Goal: Task Accomplishment & Management: Complete application form

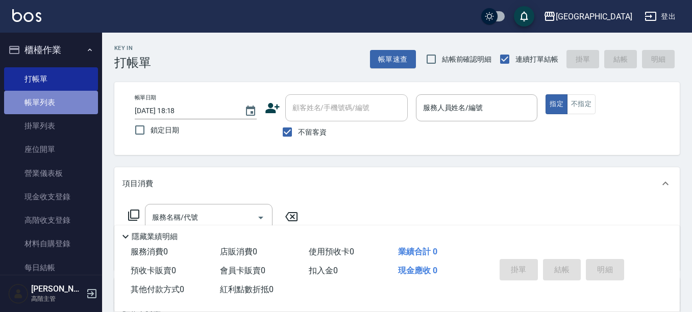
click at [78, 103] on link "帳單列表" at bounding box center [51, 102] width 94 height 23
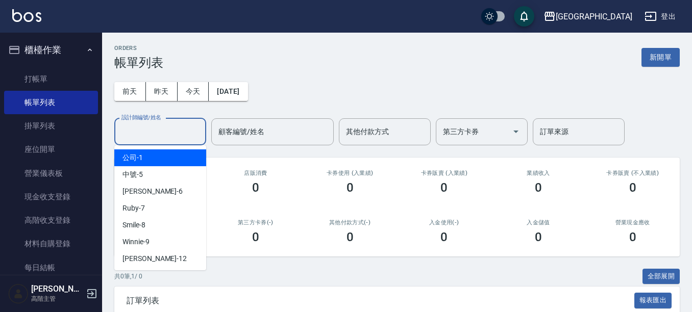
click at [175, 133] on input "設計師編號/姓名" at bounding box center [160, 132] width 83 height 18
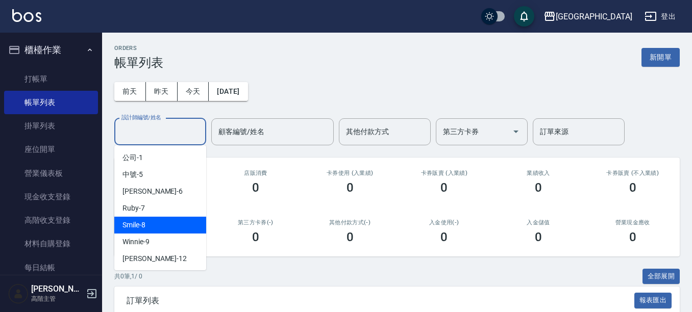
click at [168, 226] on div "Smile -8" at bounding box center [160, 225] width 92 height 17
type input "Smile-8"
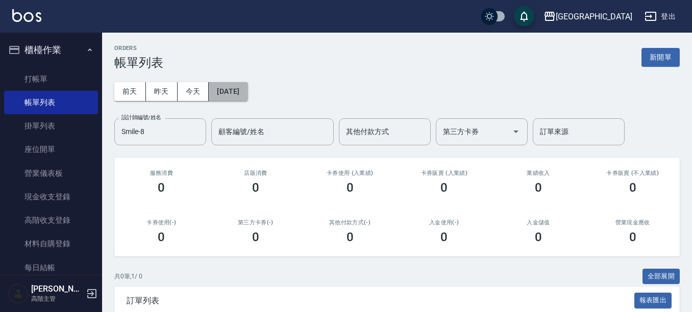
click at [247, 97] on button "[DATE]" at bounding box center [228, 91] width 39 height 19
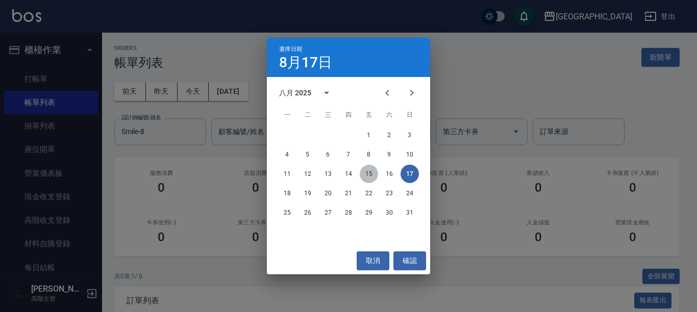
click at [373, 173] on button "15" at bounding box center [369, 174] width 18 height 18
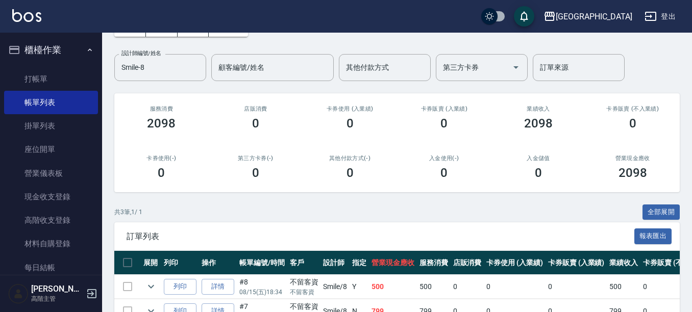
scroll to position [149, 0]
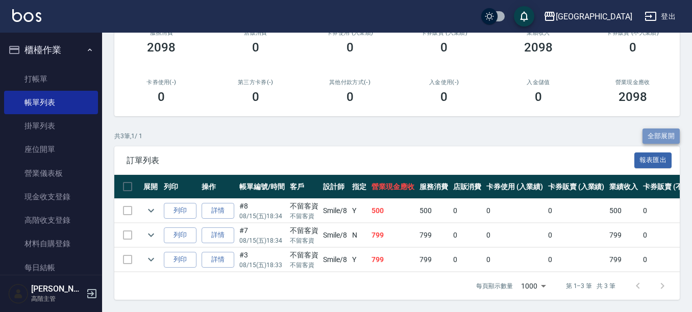
click at [663, 129] on button "全部展開" at bounding box center [661, 137] width 38 height 16
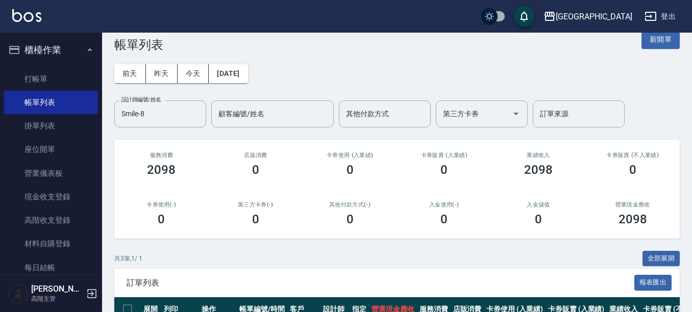
scroll to position [0, 0]
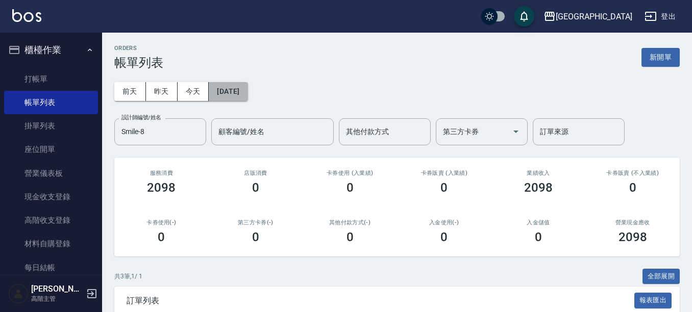
click at [234, 86] on button "[DATE]" at bounding box center [228, 91] width 39 height 19
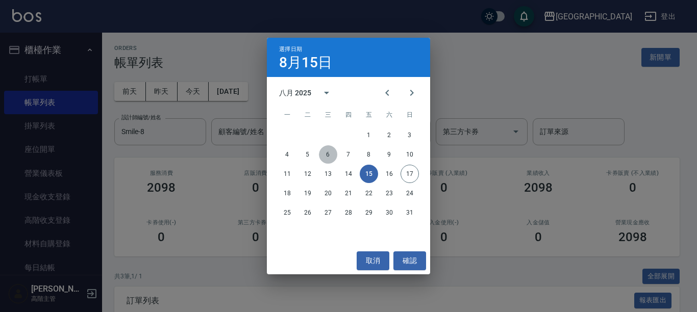
click at [331, 155] on button "6" at bounding box center [328, 154] width 18 height 18
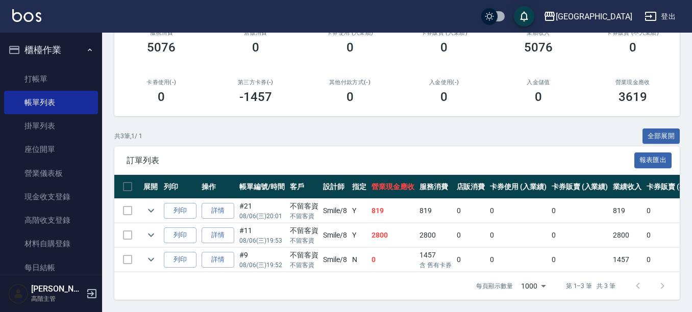
scroll to position [149, 0]
click at [664, 129] on button "全部展開" at bounding box center [661, 137] width 38 height 16
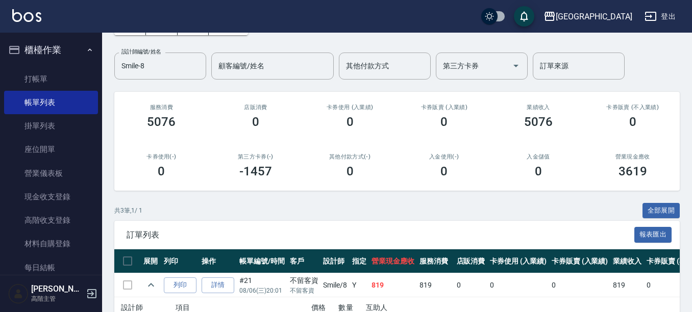
scroll to position [0, 0]
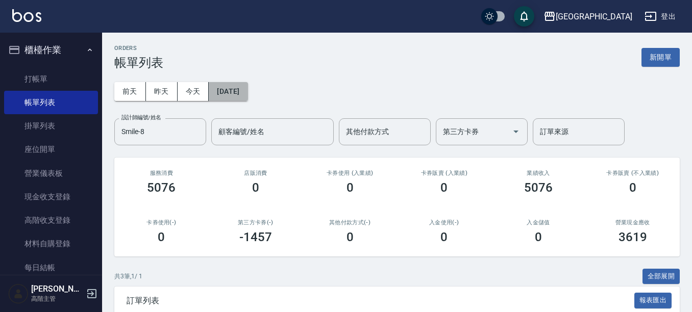
click at [245, 85] on button "[DATE]" at bounding box center [228, 91] width 39 height 19
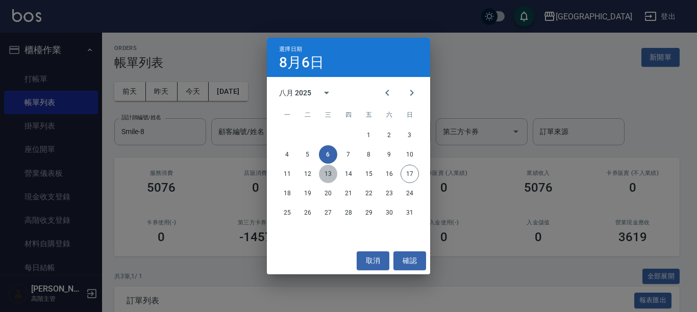
click at [329, 171] on button "13" at bounding box center [328, 174] width 18 height 18
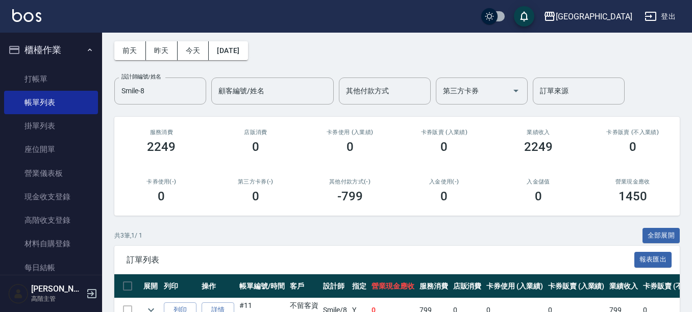
scroll to position [149, 0]
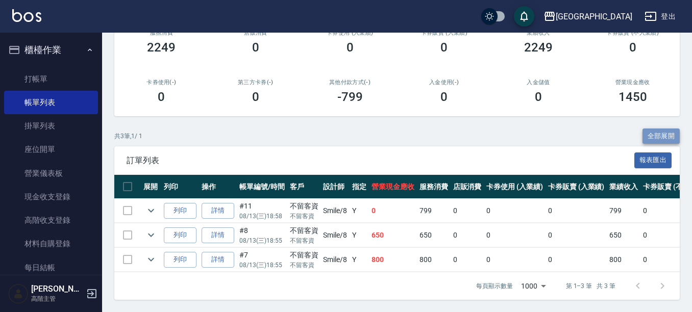
click at [653, 129] on button "全部展開" at bounding box center [661, 137] width 38 height 16
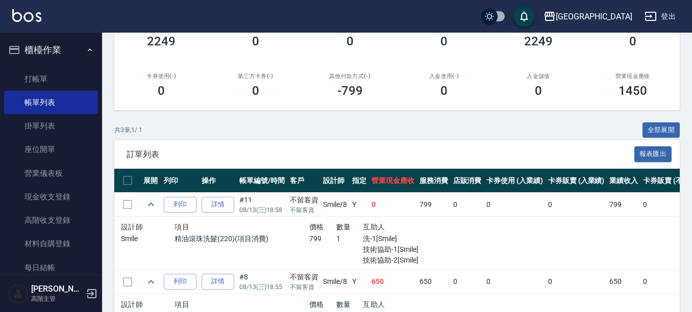
scroll to position [0, 0]
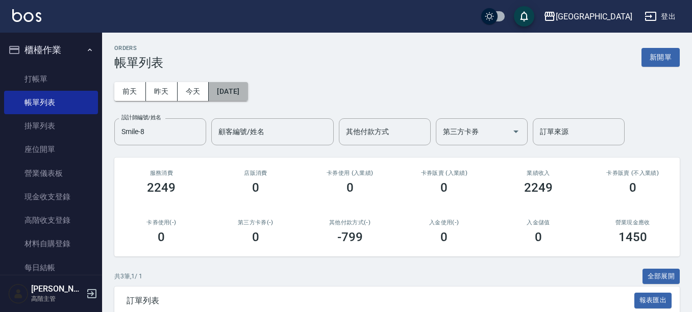
click at [236, 96] on button "[DATE]" at bounding box center [228, 91] width 39 height 19
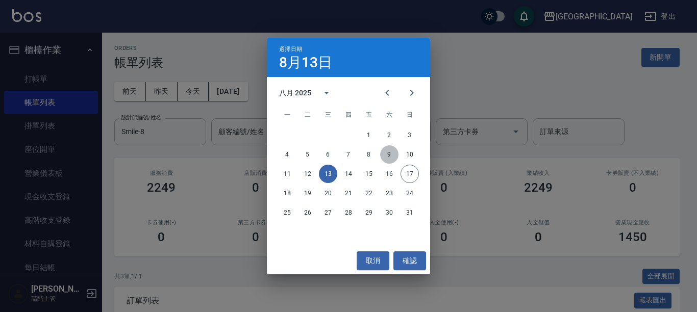
click at [391, 153] on button "9" at bounding box center [389, 154] width 18 height 18
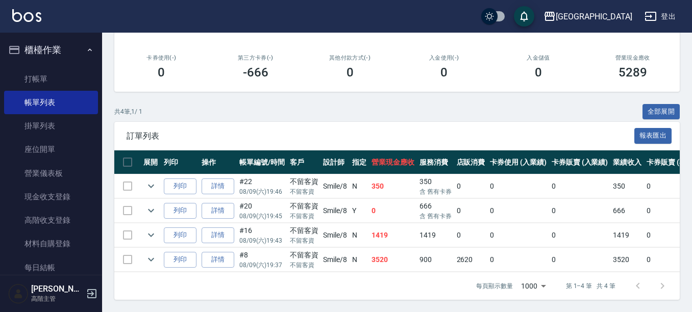
scroll to position [173, 0]
click at [656, 104] on button "全部展開" at bounding box center [661, 112] width 38 height 16
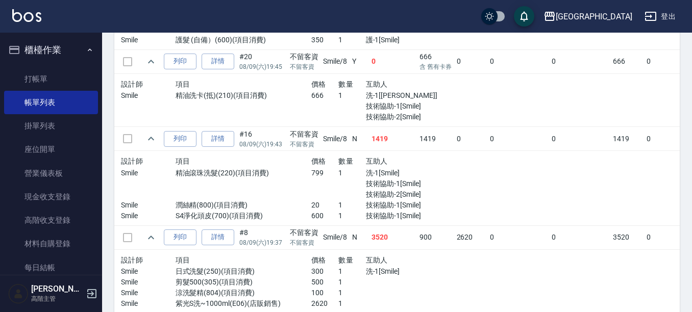
scroll to position [427, 0]
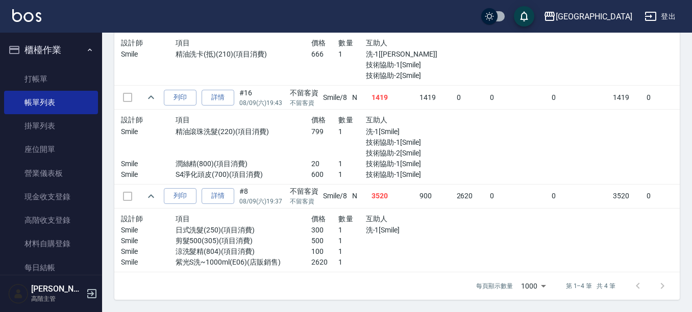
click at [646, 92] on td "0" at bounding box center [678, 98] width 68 height 24
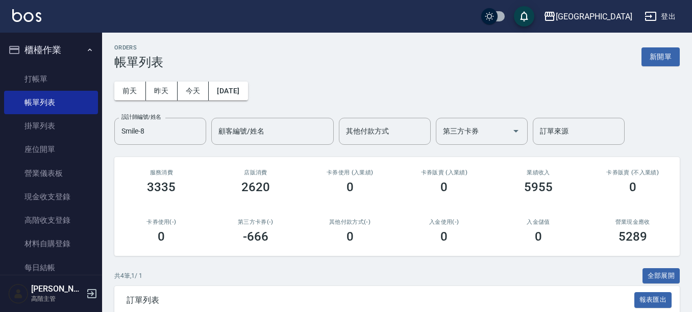
scroll to position [0, 0]
click at [247, 87] on button "[DATE]" at bounding box center [228, 91] width 39 height 19
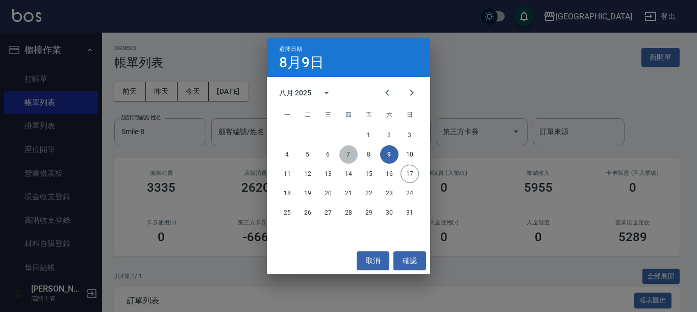
click at [347, 157] on button "7" at bounding box center [348, 154] width 18 height 18
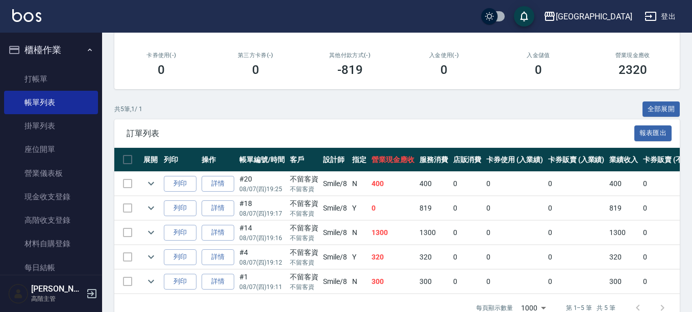
scroll to position [198, 0]
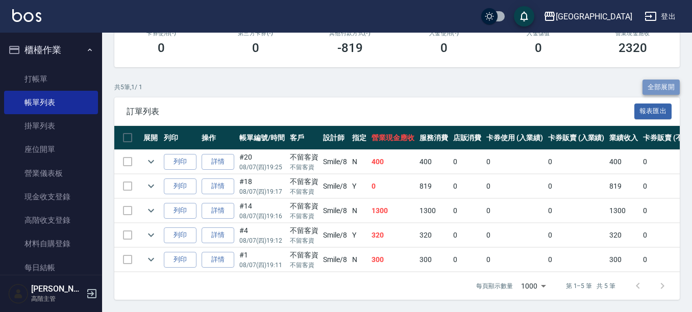
click at [657, 80] on button "全部展開" at bounding box center [661, 88] width 38 height 16
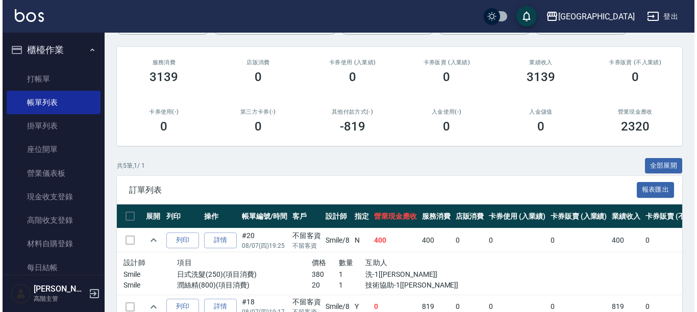
scroll to position [33, 0]
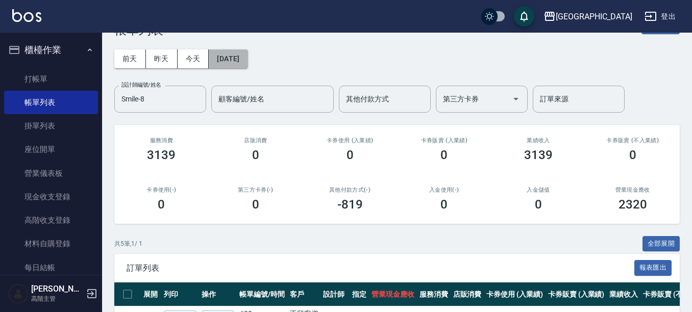
click at [247, 60] on button "[DATE]" at bounding box center [228, 58] width 39 height 19
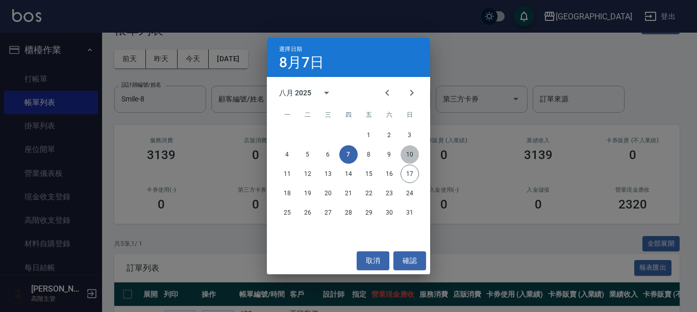
click at [411, 153] on button "10" at bounding box center [409, 154] width 18 height 18
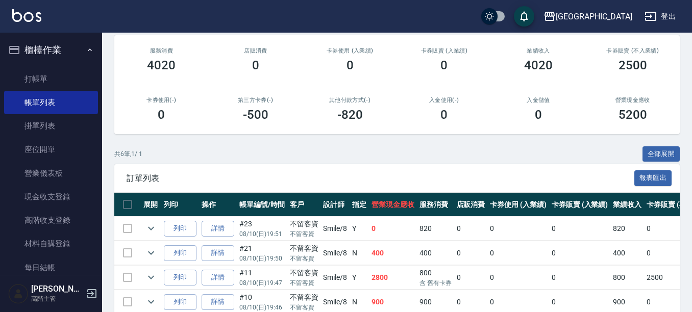
scroll to position [153, 0]
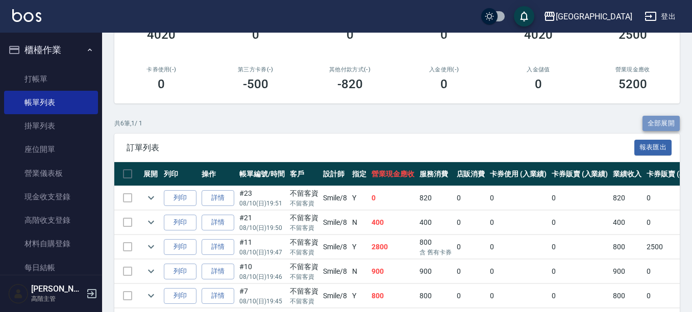
click at [660, 118] on button "全部展開" at bounding box center [661, 124] width 38 height 16
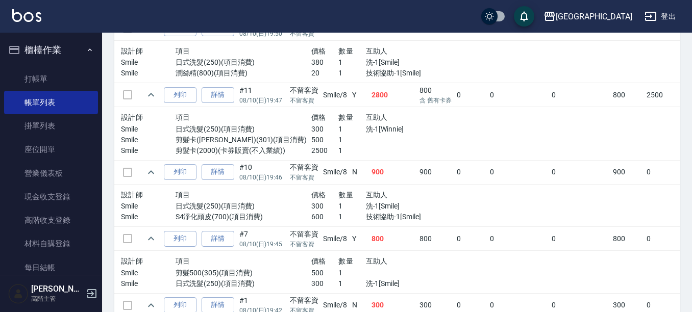
scroll to position [459, 0]
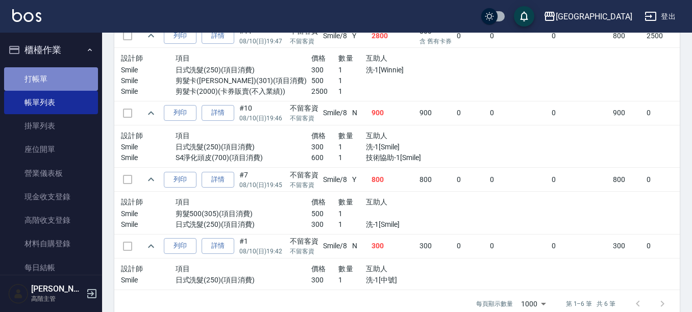
click at [53, 76] on link "打帳單" at bounding box center [51, 78] width 94 height 23
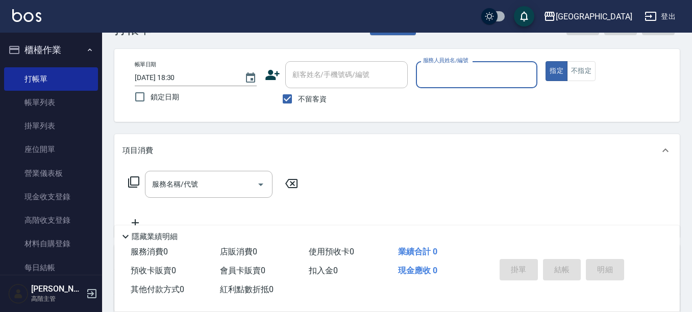
scroll to position [51, 0]
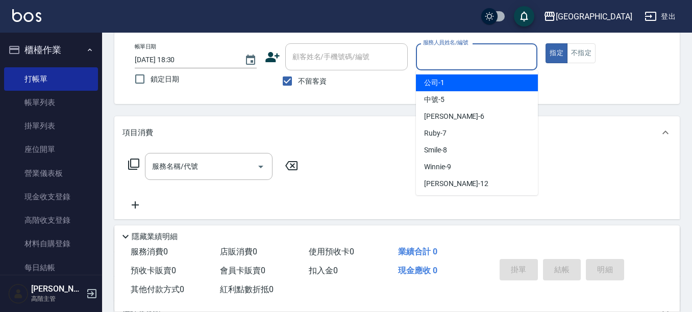
click at [475, 60] on input "服務人員姓名/編號" at bounding box center [476, 57] width 113 height 18
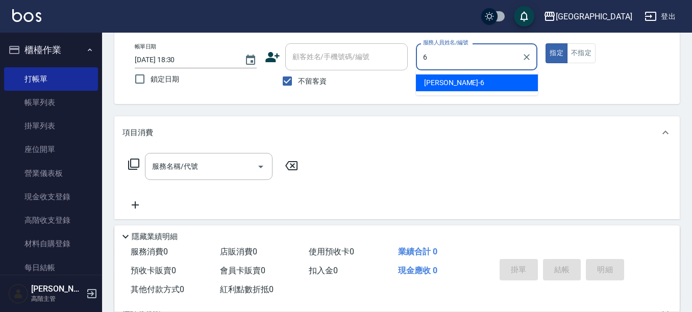
type input "6"
type button "true"
type input "[PERSON_NAME]-6"
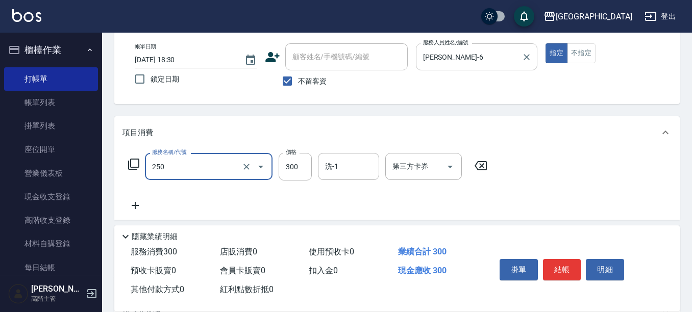
type input "日式洗髮(250)"
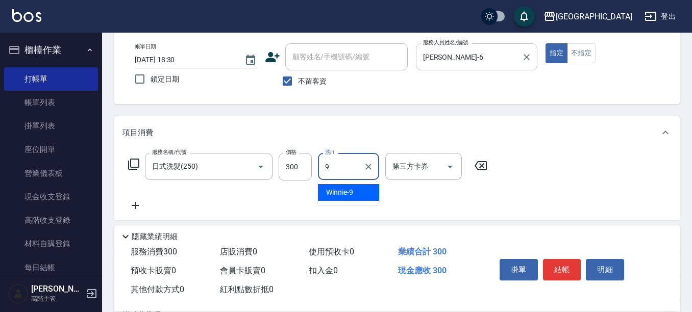
type input "Winnie-9"
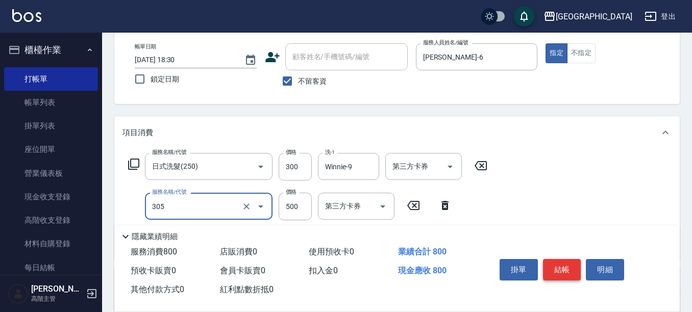
type input "剪髮500(305)"
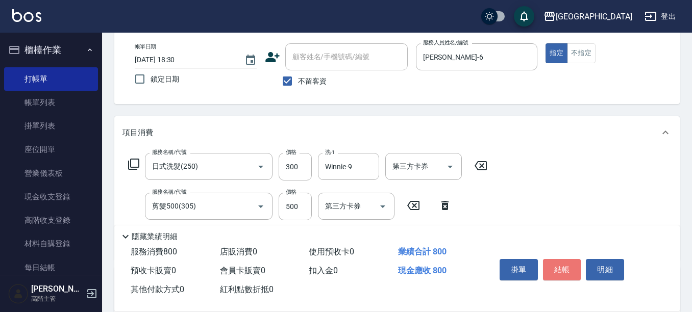
click at [568, 260] on button "結帳" at bounding box center [562, 269] width 38 height 21
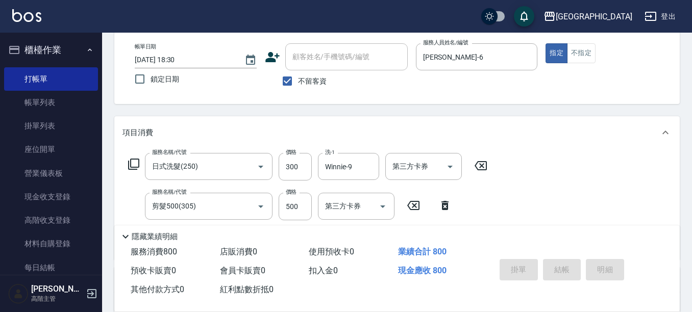
type input "[DATE] 18:31"
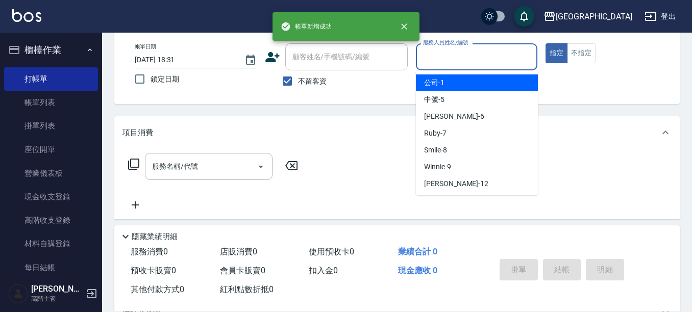
click at [490, 63] on input "服務人員姓名/編號" at bounding box center [476, 57] width 113 height 18
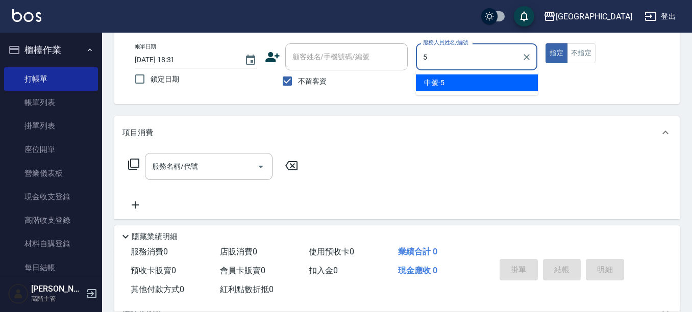
type input "中號-5"
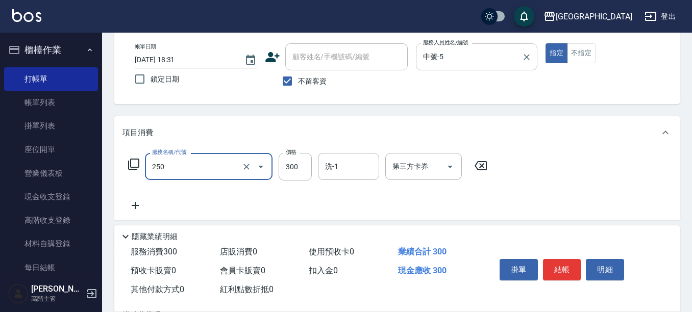
type input "日式洗髮(250)"
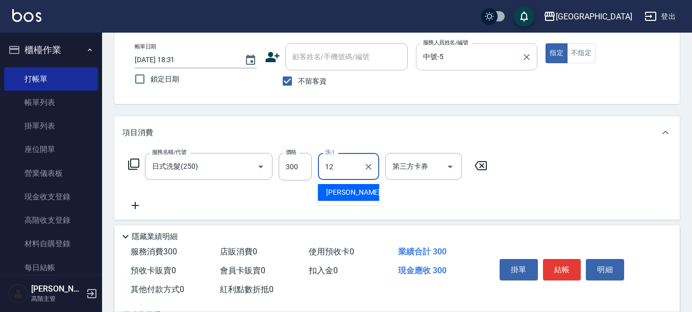
type input "[PERSON_NAME]-12"
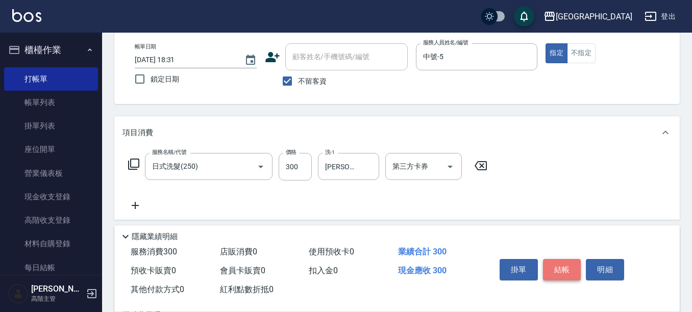
click at [563, 261] on button "結帳" at bounding box center [562, 269] width 38 height 21
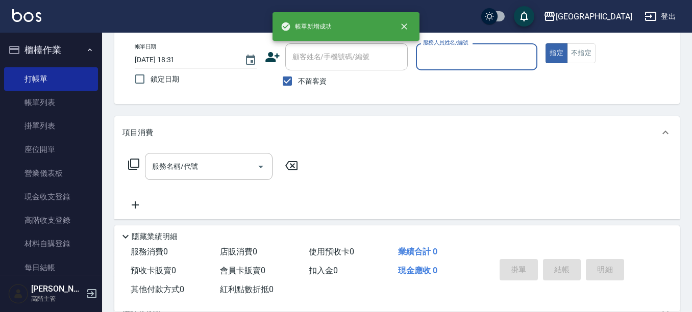
click at [468, 52] on input "服務人員姓名/編號" at bounding box center [476, 57] width 113 height 18
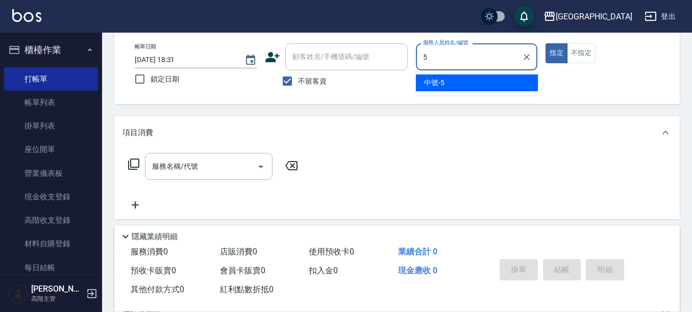
type input "中號-5"
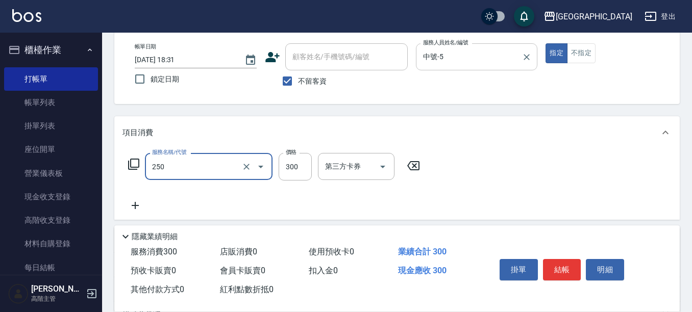
type input "日式洗髮(250)"
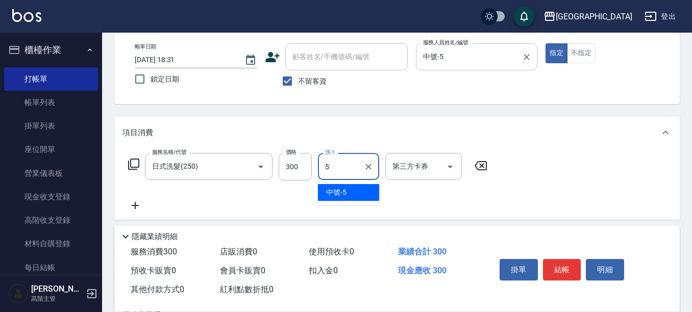
type input "中號-5"
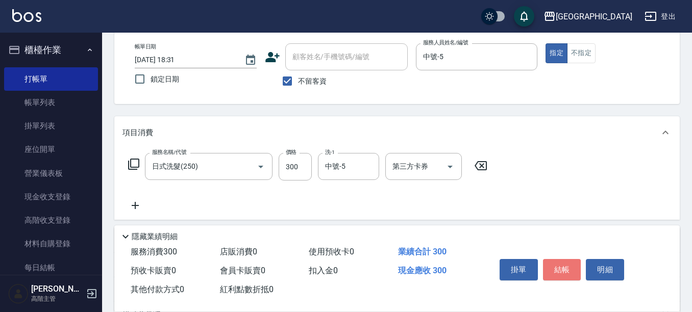
drag, startPoint x: 566, startPoint y: 262, endPoint x: 571, endPoint y: 254, distance: 9.8
click at [569, 259] on button "結帳" at bounding box center [562, 269] width 38 height 21
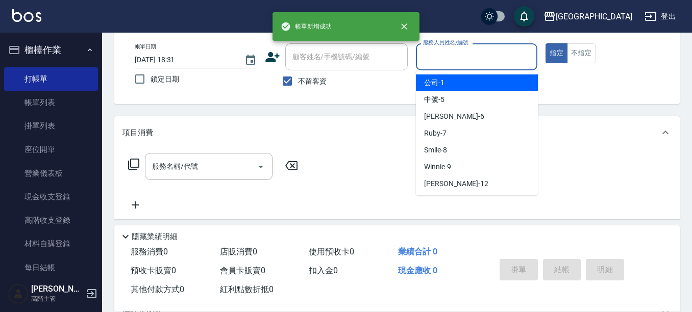
click at [480, 58] on input "服務人員姓名/編號" at bounding box center [476, 57] width 113 height 18
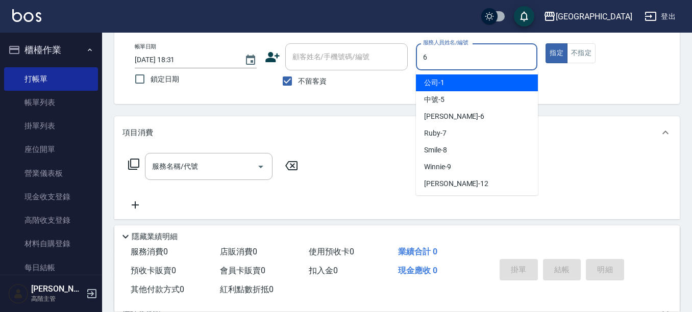
type input "[PERSON_NAME]-6"
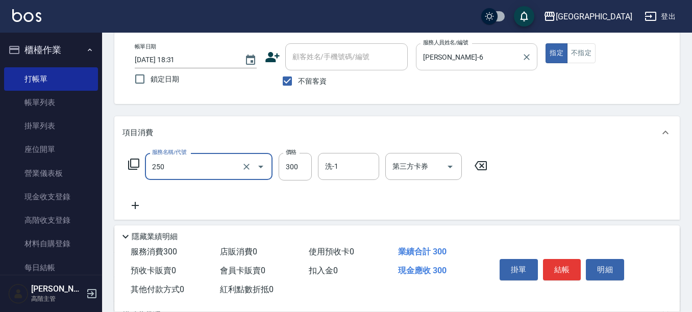
type input "日式洗髮(250)"
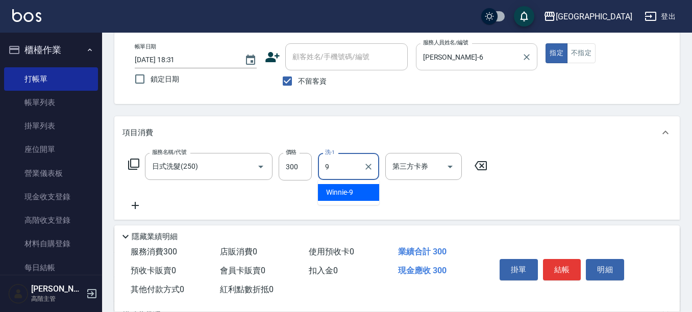
type input "Winnie-9"
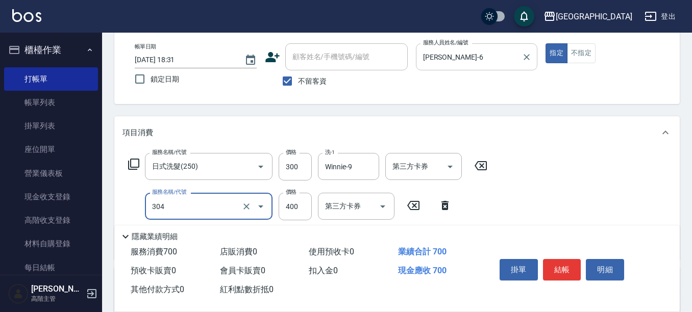
type input "剪髮400(304)"
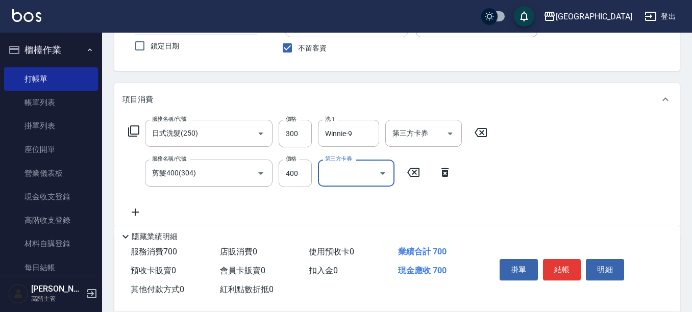
scroll to position [102, 0]
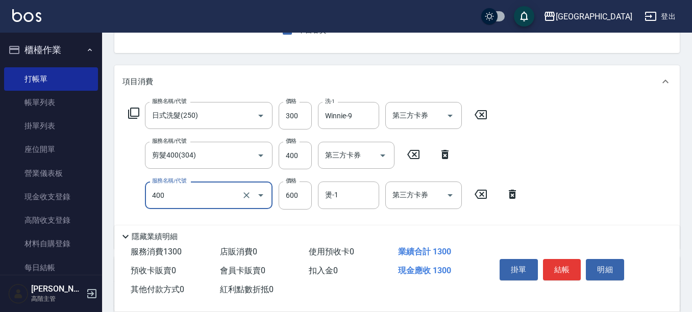
type input "補燙(400)"
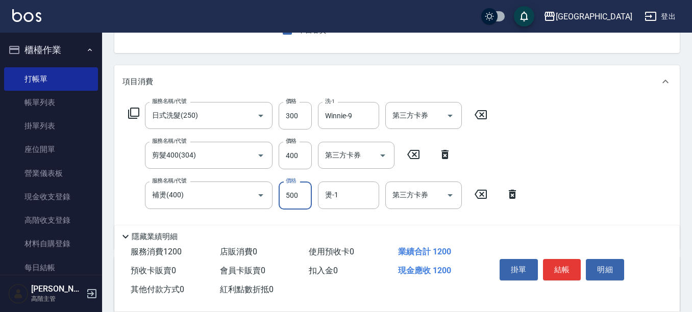
type input "500"
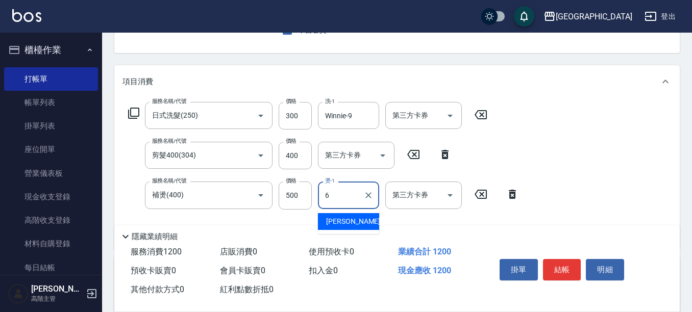
type input "[PERSON_NAME]-6"
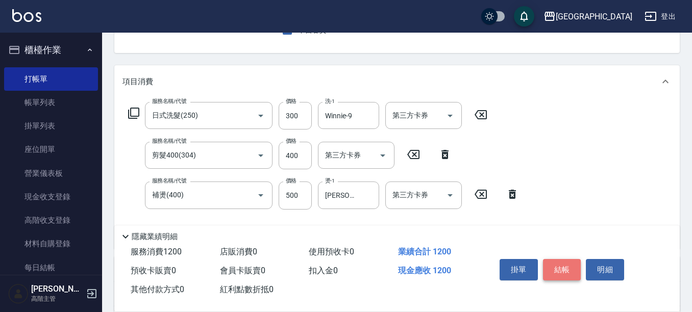
click at [569, 262] on button "結帳" at bounding box center [562, 269] width 38 height 21
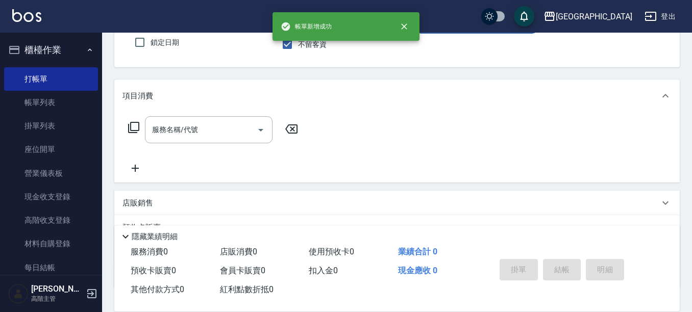
scroll to position [48, 0]
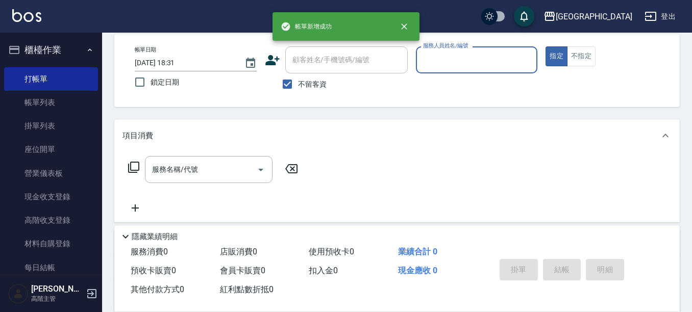
click at [477, 60] on input "服務人員姓名/編號" at bounding box center [476, 60] width 113 height 18
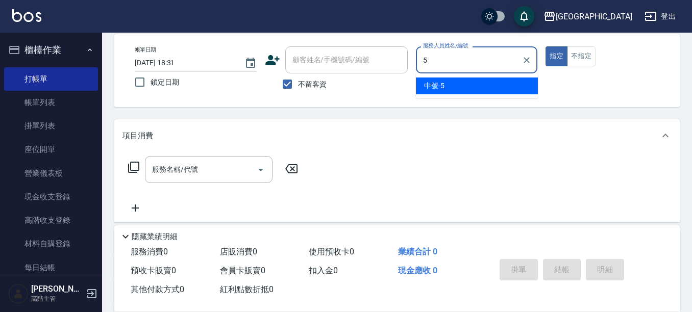
type input "中號-5"
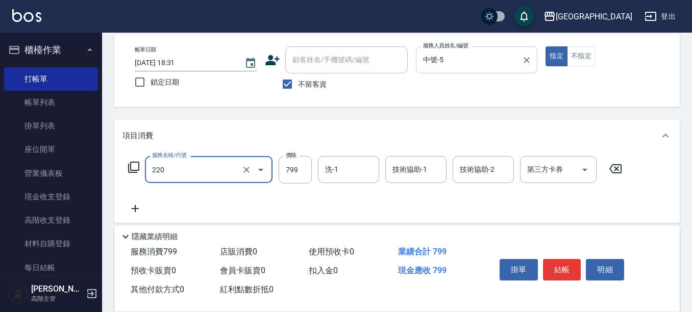
type input "精油滾珠洗髮(220)"
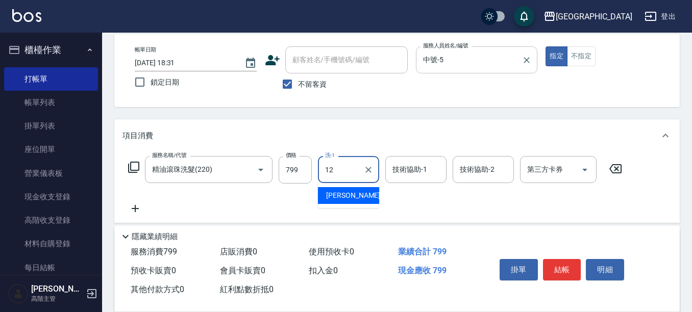
type input "[PERSON_NAME]-12"
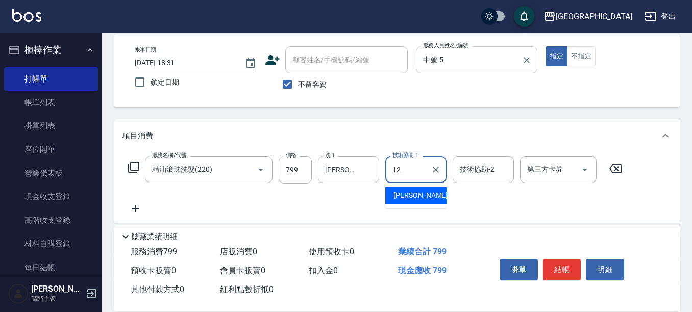
type input "[PERSON_NAME]-12"
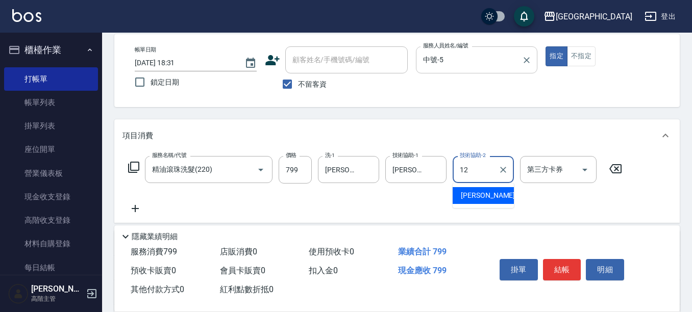
type input "[PERSON_NAME]-12"
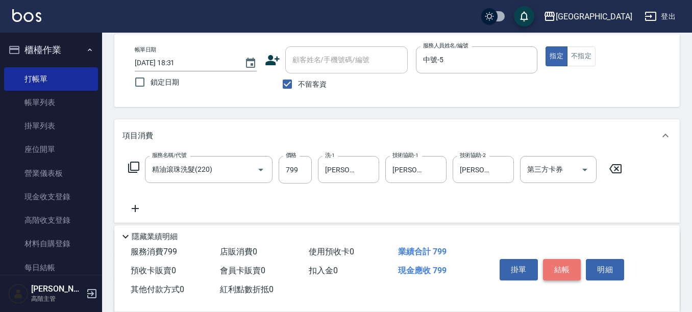
click at [563, 261] on button "結帳" at bounding box center [562, 269] width 38 height 21
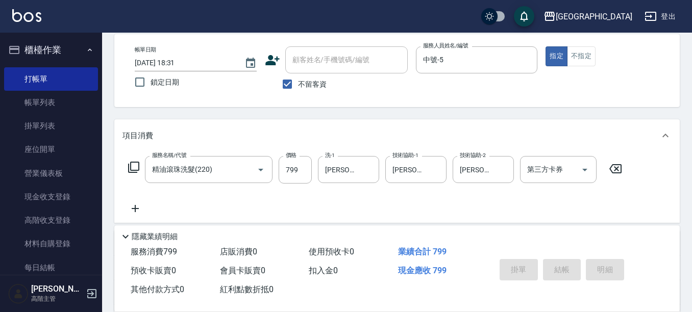
type input "[DATE] 18:32"
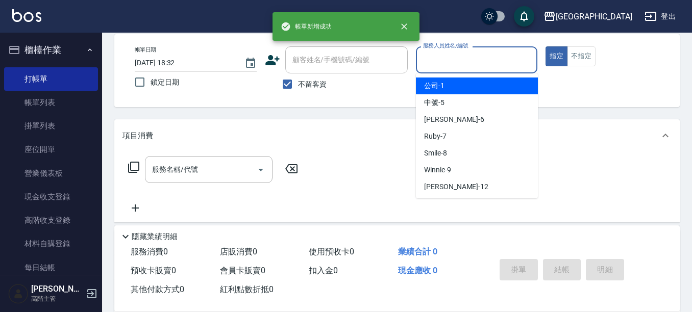
click at [457, 64] on input "服務人員姓名/編號" at bounding box center [476, 60] width 113 height 18
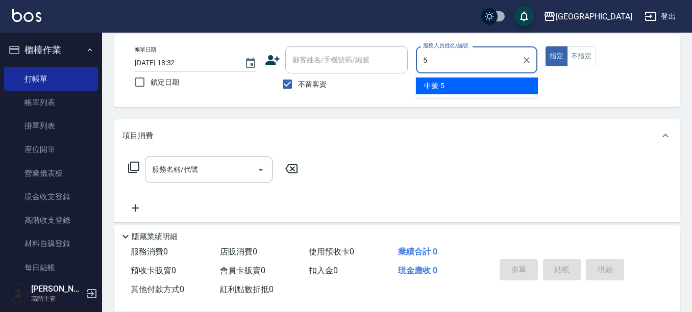
type input "中號-5"
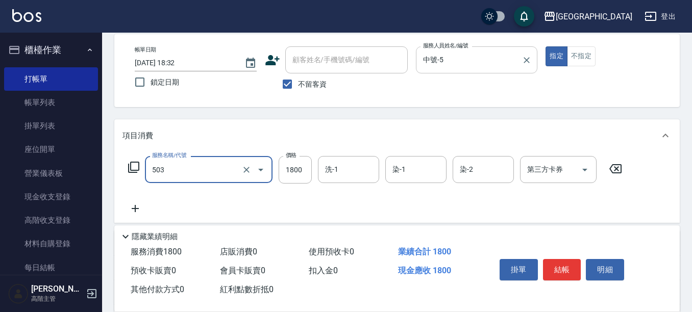
type input "染髮(1800)(503)"
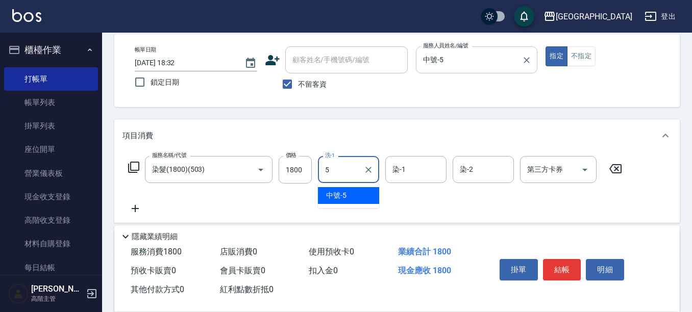
type input "中號-5"
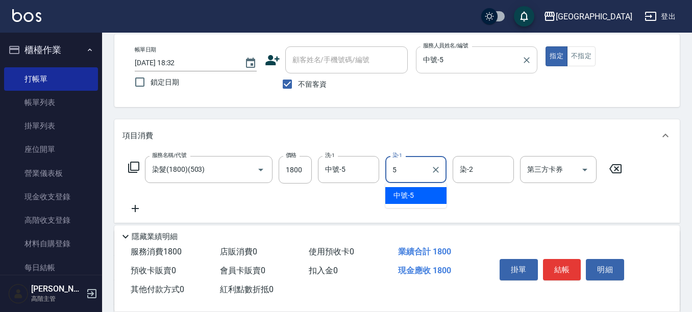
type input "中號-5"
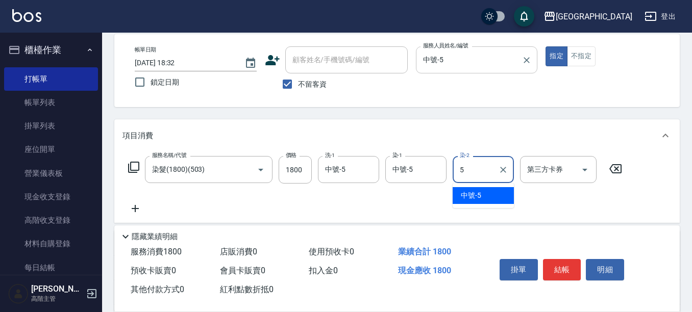
type input "中號-5"
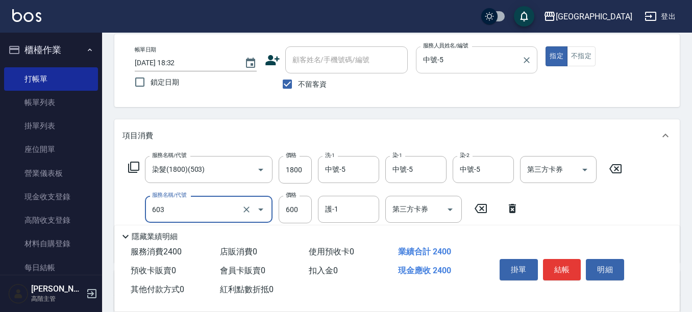
type input "DP水導素(603)"
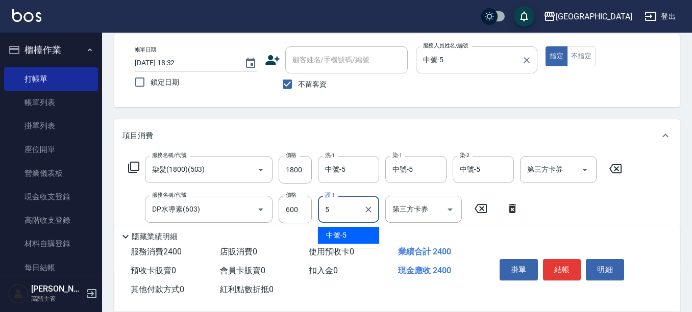
type input "中號-5"
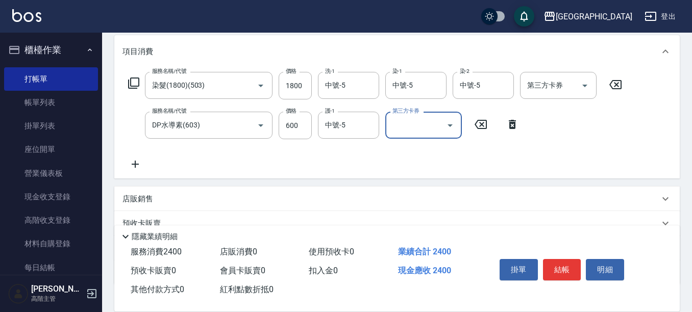
scroll to position [150, 0]
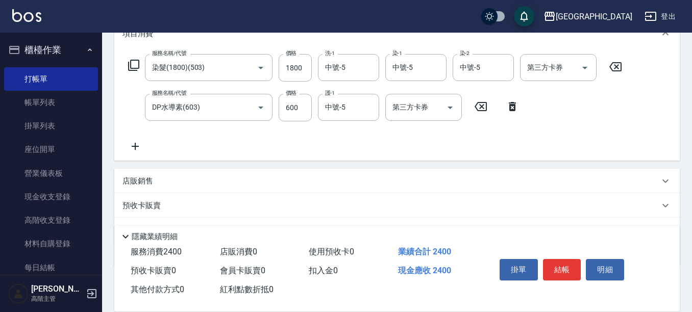
click at [171, 187] on div "店販銷售" at bounding box center [396, 181] width 565 height 24
click at [166, 217] on input "服務人員姓名/編號" at bounding box center [160, 219] width 67 height 18
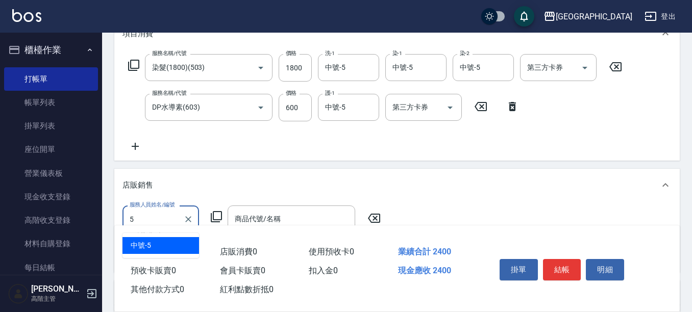
type input "中號-5"
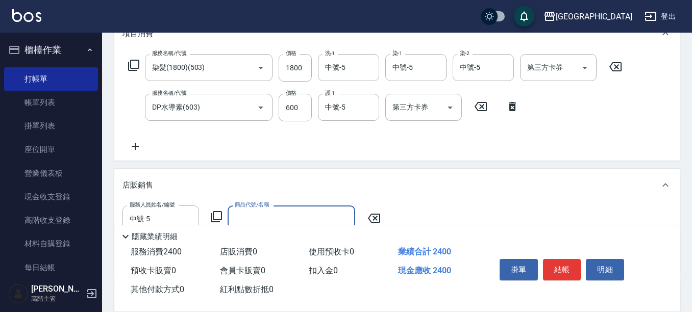
scroll to position [201, 0]
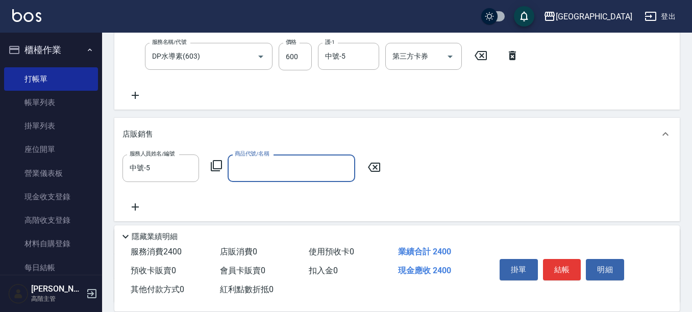
click at [249, 173] on input "商品代號/名稱" at bounding box center [291, 168] width 118 height 18
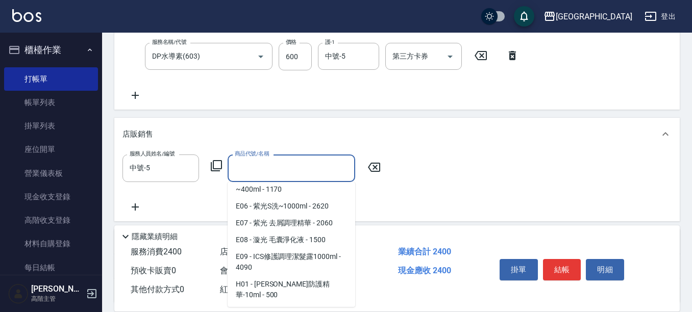
scroll to position [153, 0]
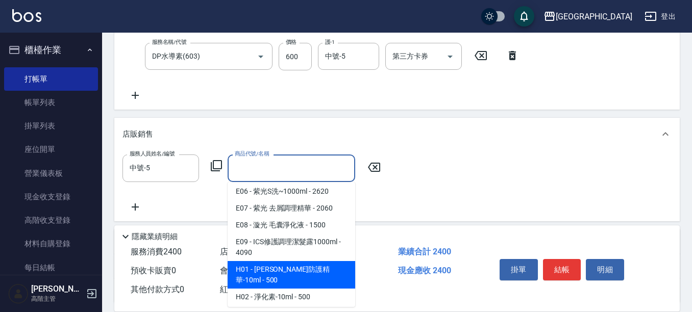
click at [285, 263] on span "H01 - [PERSON_NAME]防護精華-10ml - 500" at bounding box center [292, 275] width 128 height 28
type input "[PERSON_NAME]防護精華-10ml"
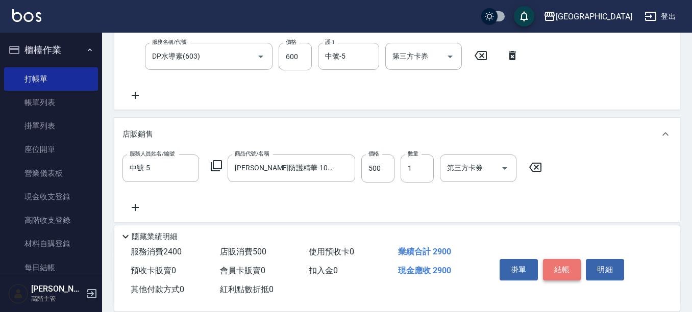
click at [572, 264] on button "結帳" at bounding box center [562, 269] width 38 height 21
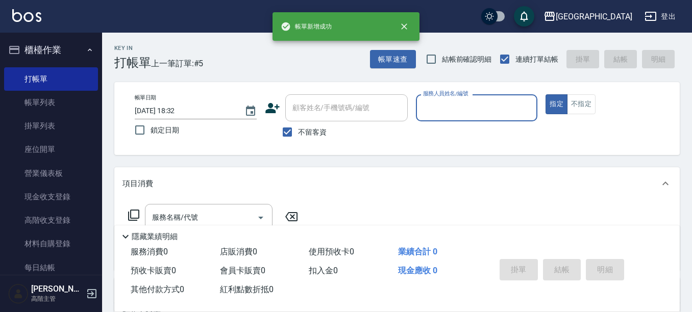
scroll to position [0, 0]
click at [503, 108] on input "服務人員姓名/編號" at bounding box center [476, 108] width 113 height 18
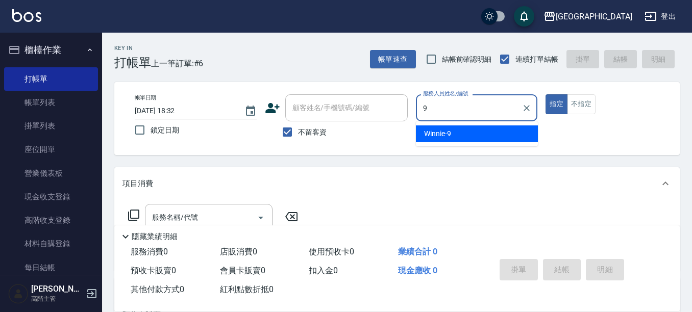
type input "Winnie-9"
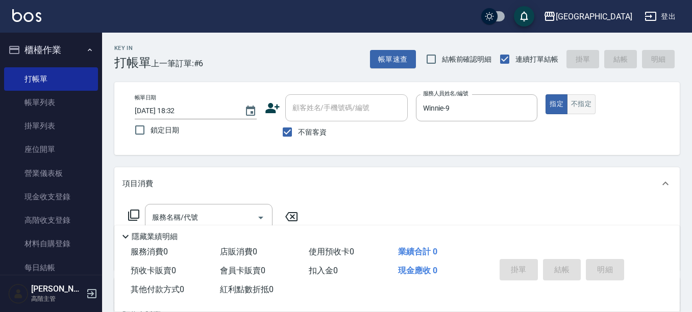
click at [582, 103] on button "不指定" at bounding box center [581, 104] width 29 height 20
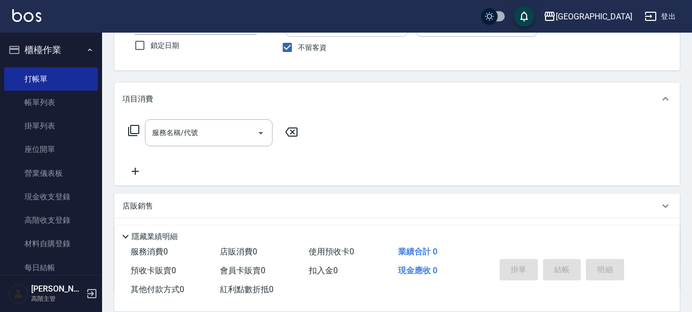
scroll to position [102, 0]
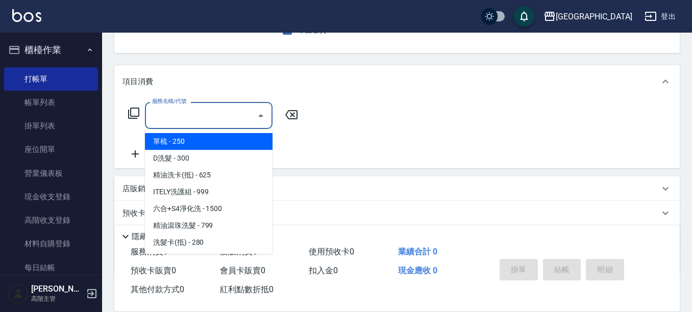
click at [198, 111] on input "服務名稱/代號" at bounding box center [200, 116] width 103 height 18
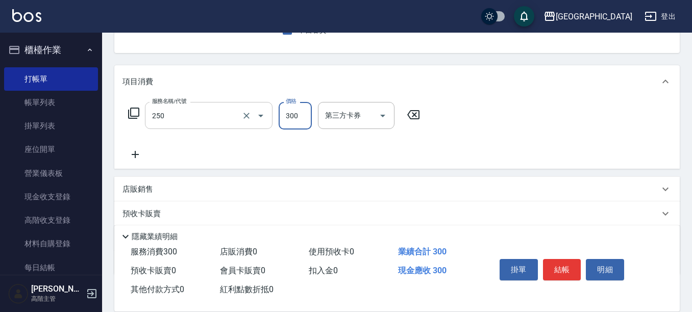
type input "日式洗髮(250)"
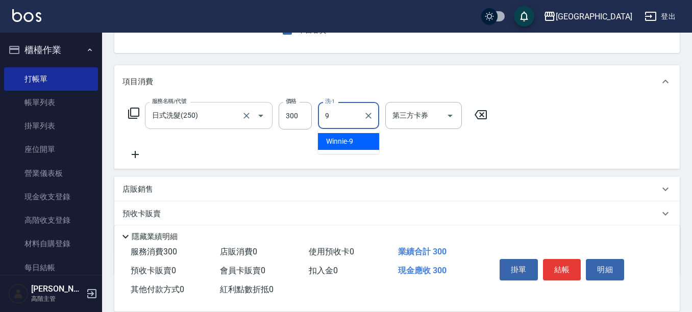
type input "Winnie-9"
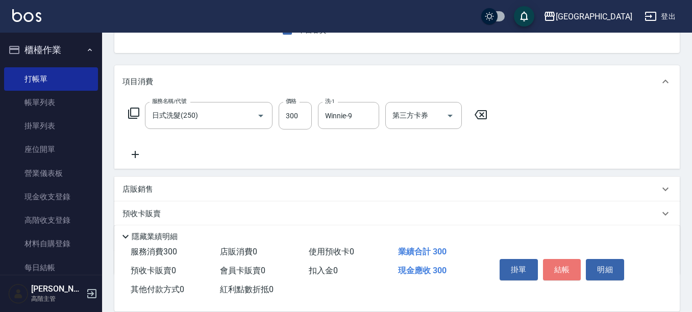
click at [566, 264] on button "結帳" at bounding box center [562, 269] width 38 height 21
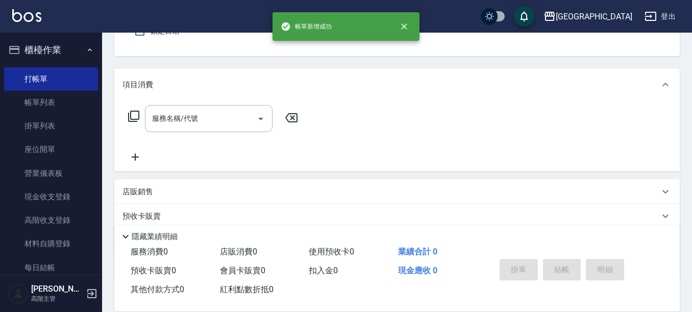
scroll to position [48, 0]
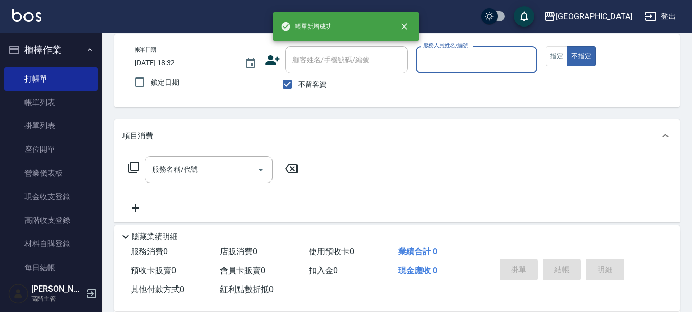
click at [474, 63] on input "服務人員姓名/編號" at bounding box center [476, 60] width 113 height 18
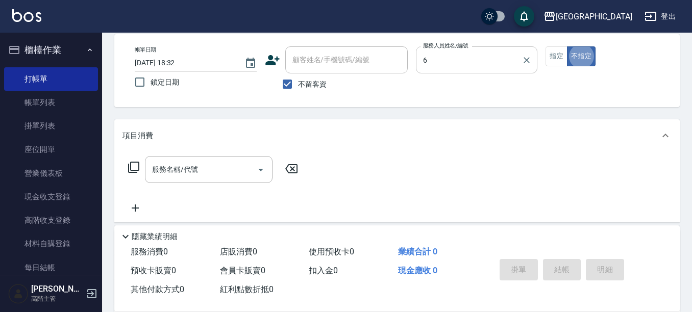
type input "[PERSON_NAME]-6"
type button "false"
click at [560, 53] on button "指定" at bounding box center [556, 56] width 22 height 20
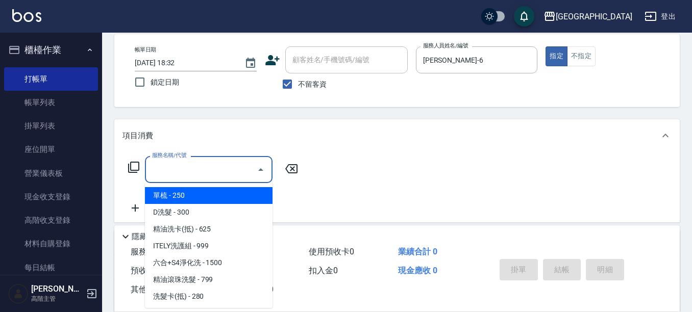
click at [220, 163] on input "服務名稱/代號" at bounding box center [200, 170] width 103 height 18
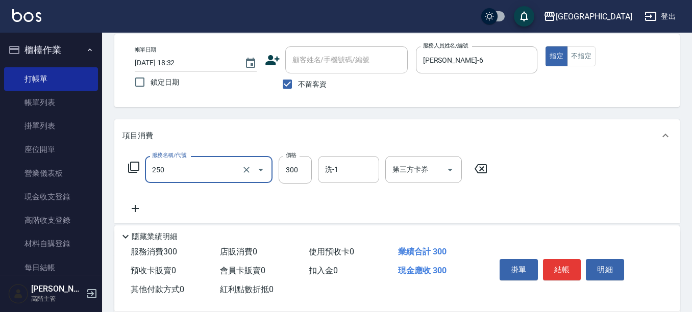
type input "日式洗髮(250)"
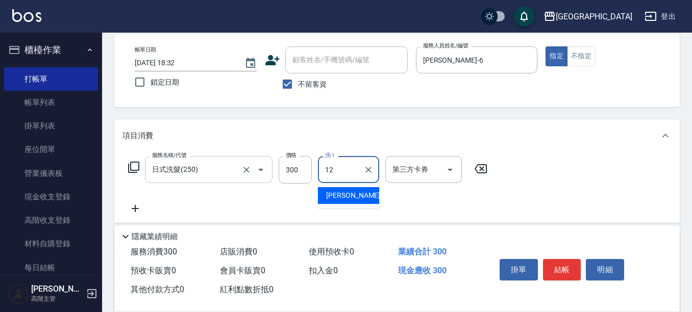
type input "[PERSON_NAME]-12"
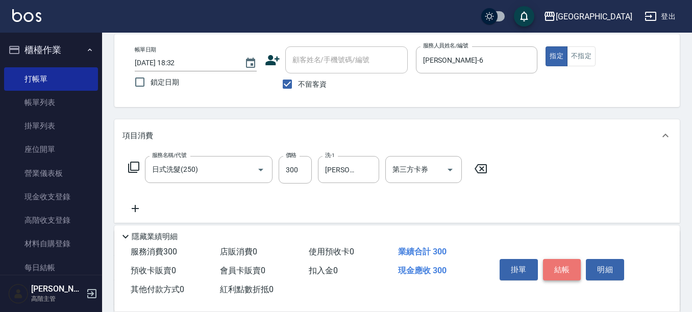
click at [567, 261] on button "結帳" at bounding box center [562, 269] width 38 height 21
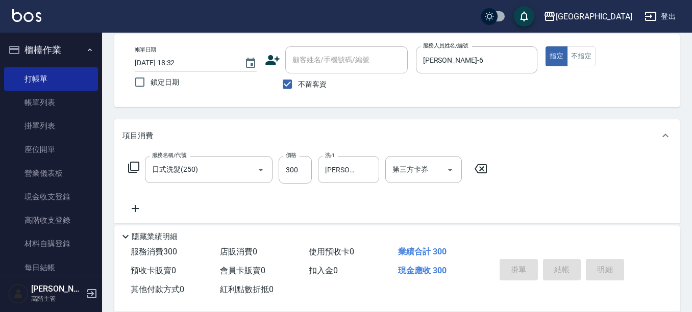
type input "[DATE] 18:33"
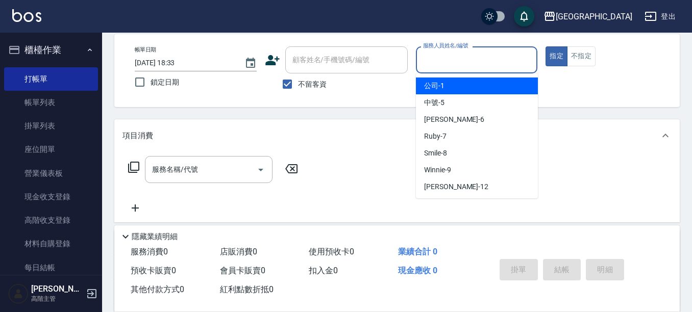
click at [449, 63] on input "服務人員姓名/編號" at bounding box center [476, 60] width 113 height 18
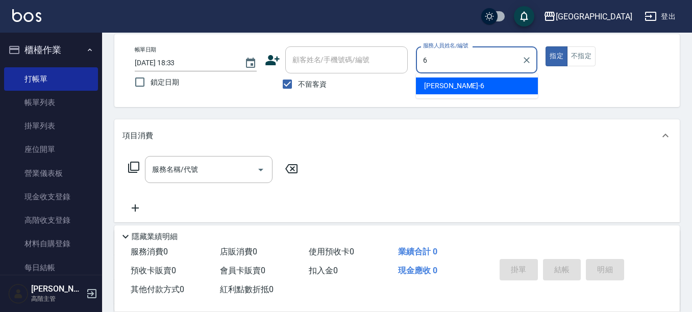
type input "[PERSON_NAME]-6"
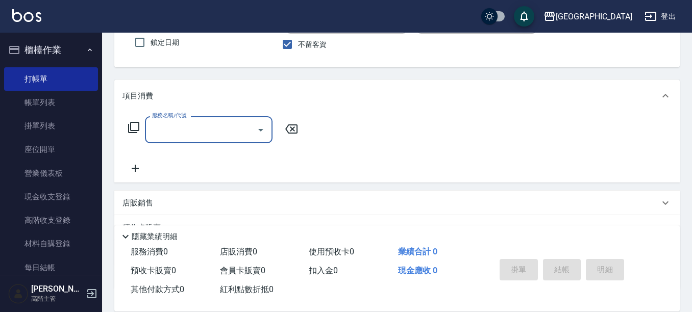
scroll to position [99, 0]
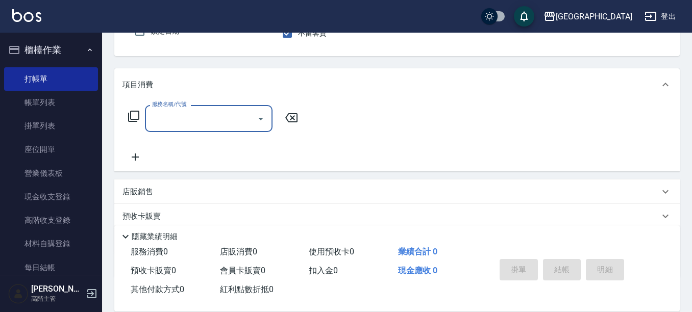
click at [234, 127] on input "服務名稱/代號" at bounding box center [200, 119] width 103 height 18
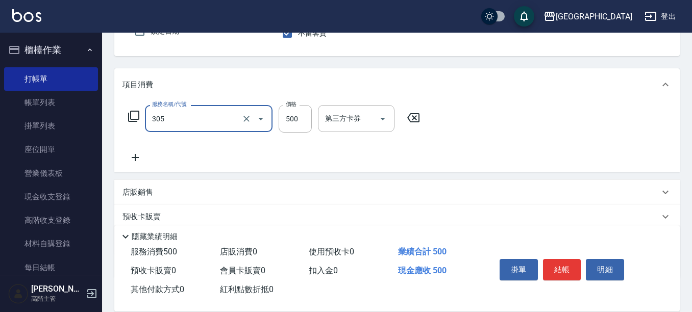
type input "剪髮500(305)"
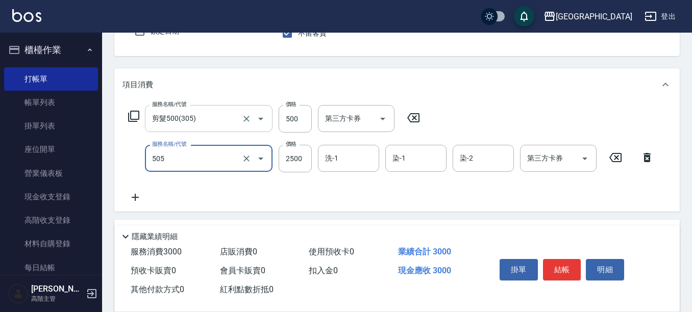
type input "染髮(2500)(505)"
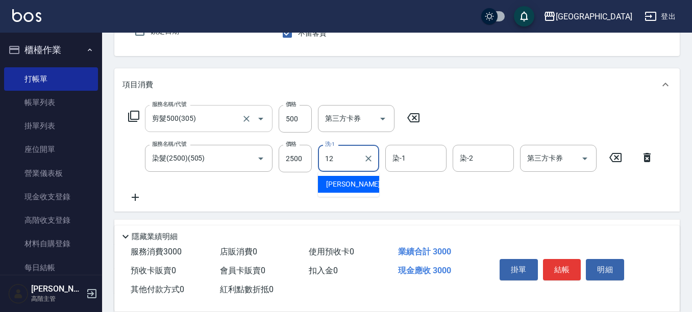
type input "[PERSON_NAME]-12"
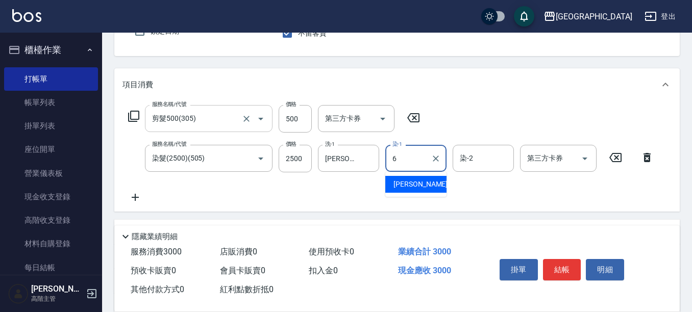
type input "[PERSON_NAME]-6"
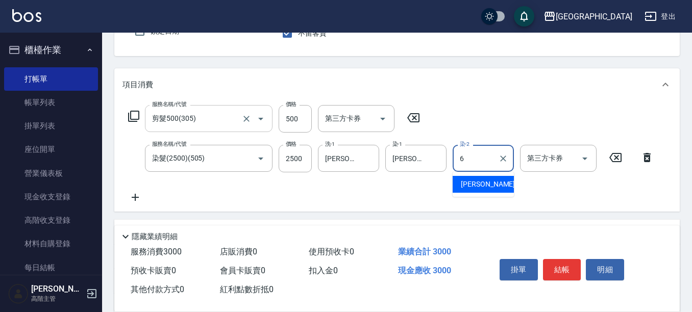
type input "[PERSON_NAME]-6"
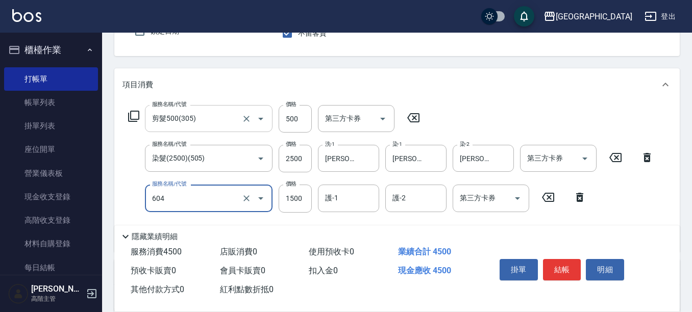
type input "5G科技護髮(604)"
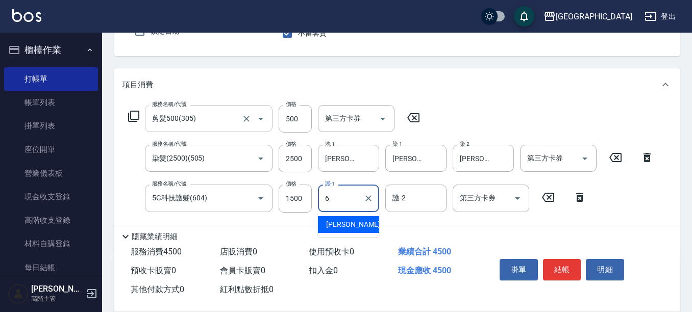
type input "[PERSON_NAME]-6"
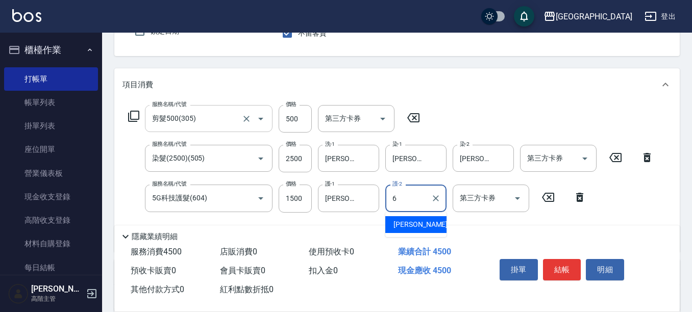
type input "[PERSON_NAME]-6"
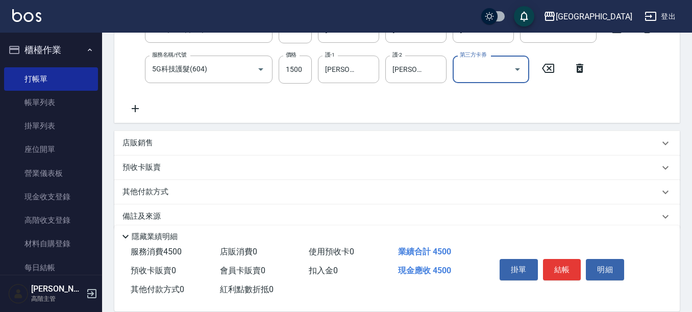
scroll to position [243, 0]
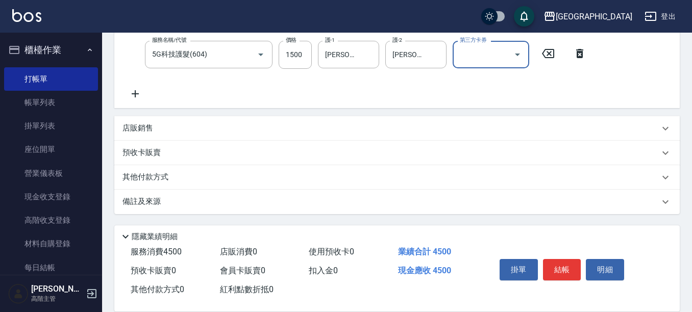
click at [163, 128] on div "店販銷售" at bounding box center [390, 128] width 537 height 11
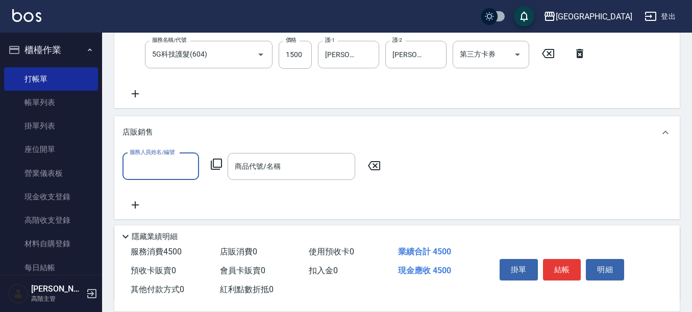
scroll to position [0, 0]
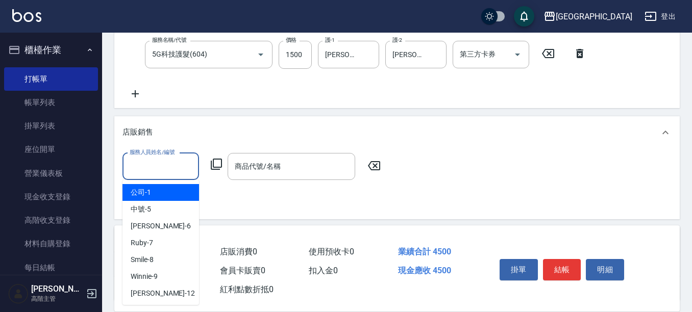
click at [147, 158] on input "服務人員姓名/編號" at bounding box center [160, 167] width 67 height 18
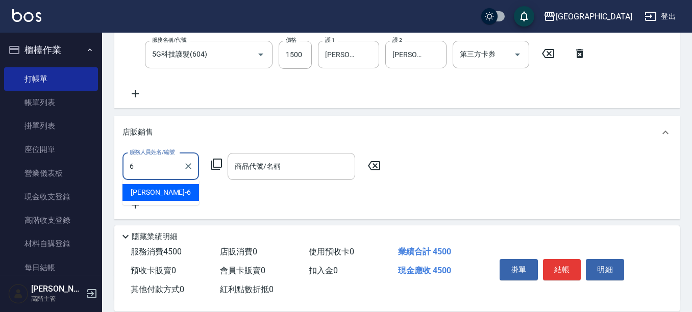
type input "[PERSON_NAME]-6"
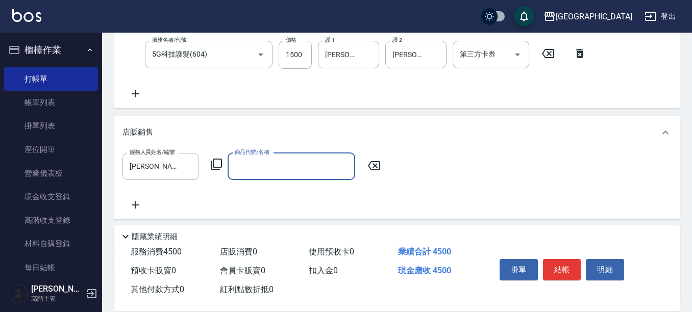
click at [248, 164] on input "商品代號/名稱" at bounding box center [291, 167] width 118 height 18
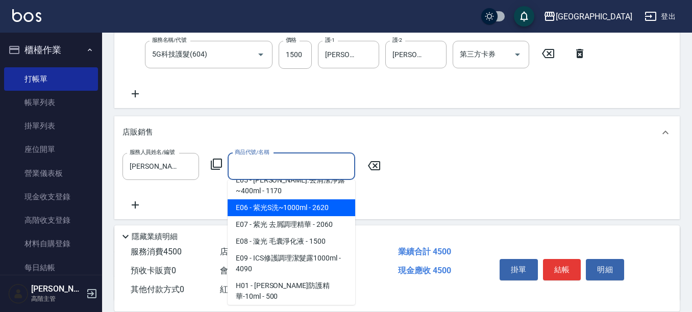
scroll to position [153, 0]
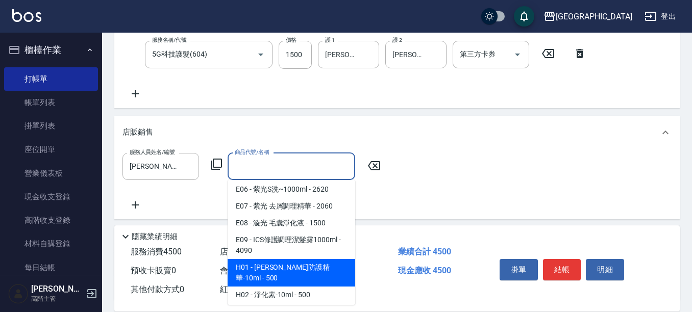
click at [282, 270] on span "H01 - [PERSON_NAME]防護精華-10ml - 500" at bounding box center [292, 273] width 128 height 28
type input "[PERSON_NAME]防護精華-10ml"
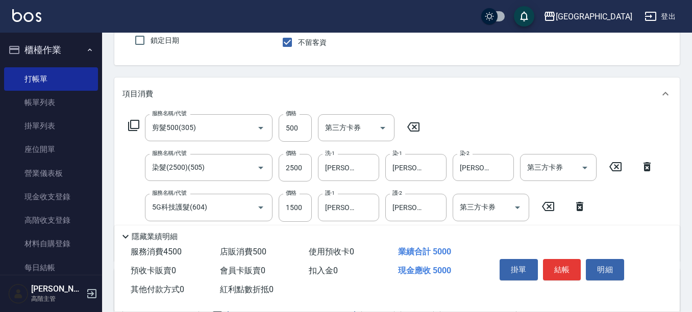
scroll to position [141, 0]
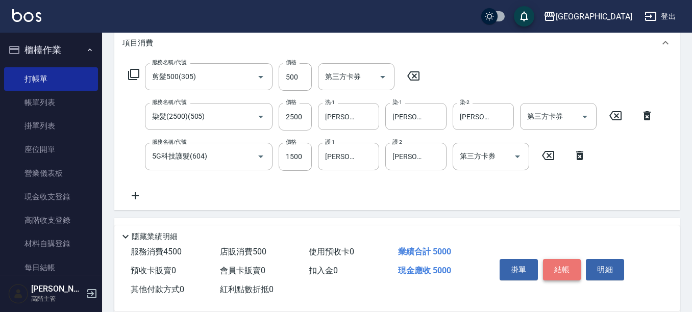
click at [570, 266] on button "結帳" at bounding box center [562, 269] width 38 height 21
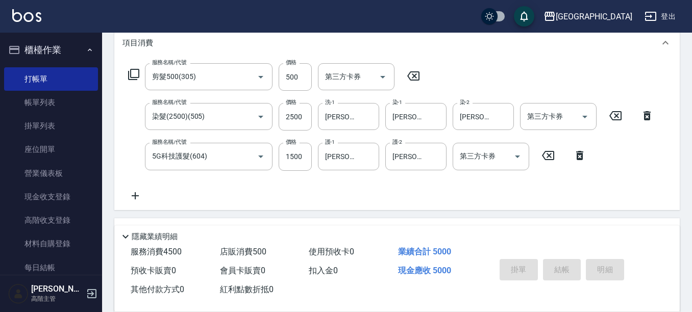
type input "[DATE] 18:34"
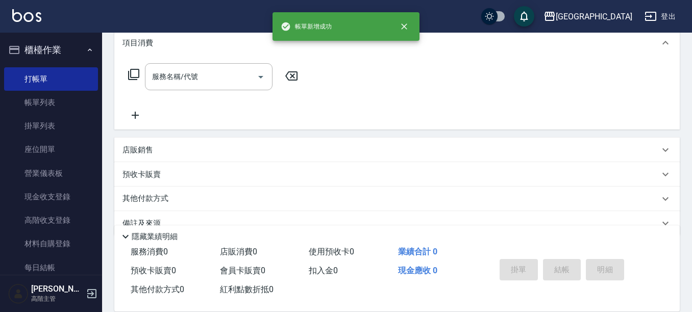
scroll to position [0, 0]
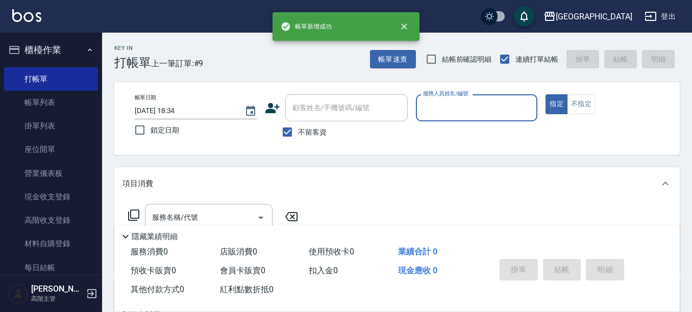
click at [466, 100] on div "服務人員姓名/編號 服務人員姓名/編號" at bounding box center [477, 107] width 122 height 27
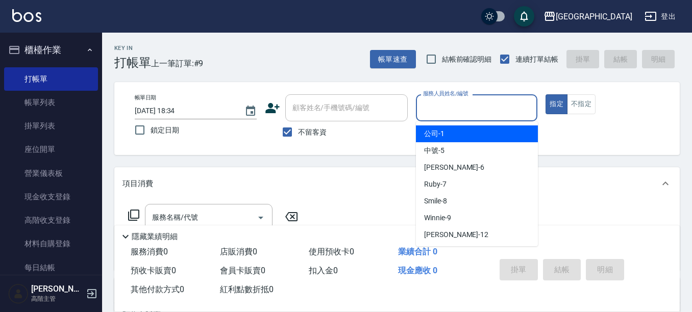
click at [465, 105] on input "服務人員姓名/編號" at bounding box center [476, 108] width 113 height 18
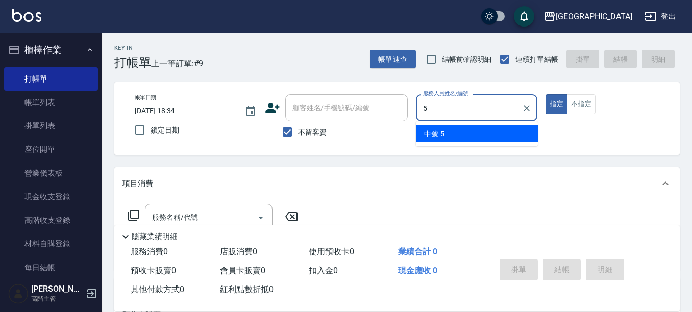
type input "中號-5"
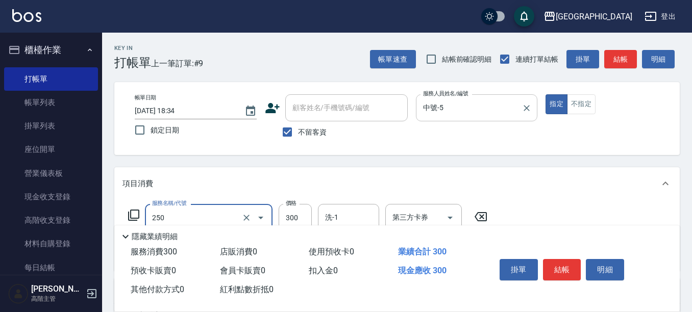
type input "日式洗髮(250)"
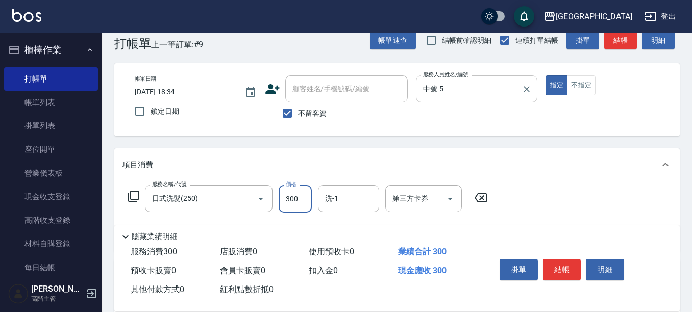
scroll to position [51, 0]
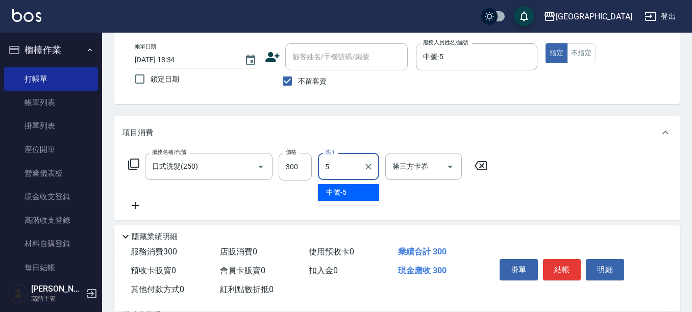
type input "中號-5"
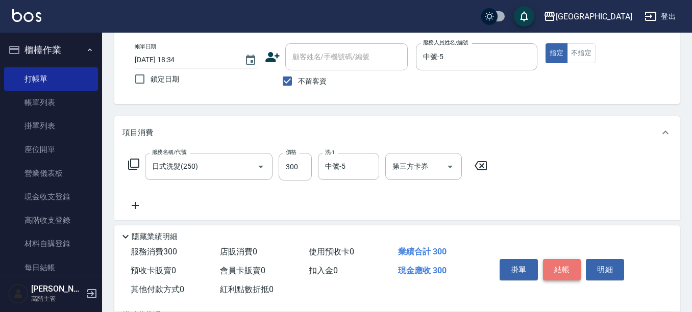
click at [561, 259] on button "結帳" at bounding box center [562, 269] width 38 height 21
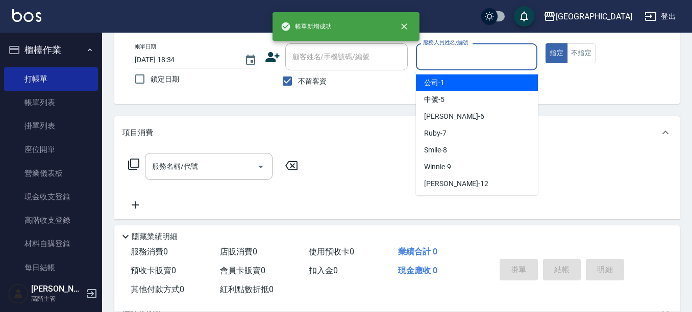
click at [516, 52] on input "服務人員姓名/編號" at bounding box center [476, 57] width 113 height 18
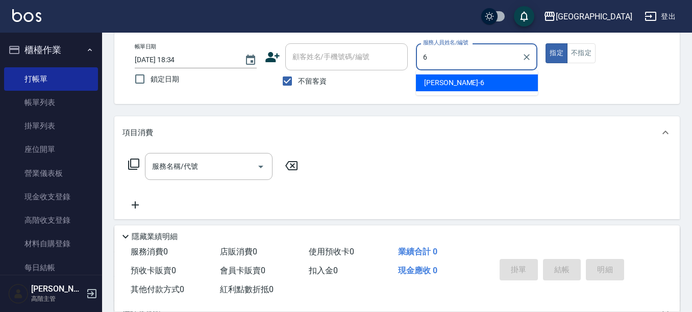
type input "[PERSON_NAME]-6"
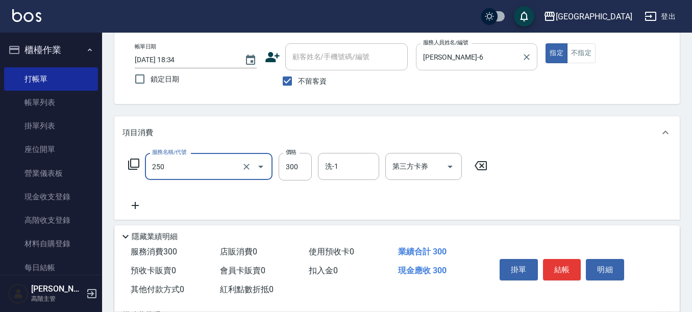
type input "日式洗髮(250)"
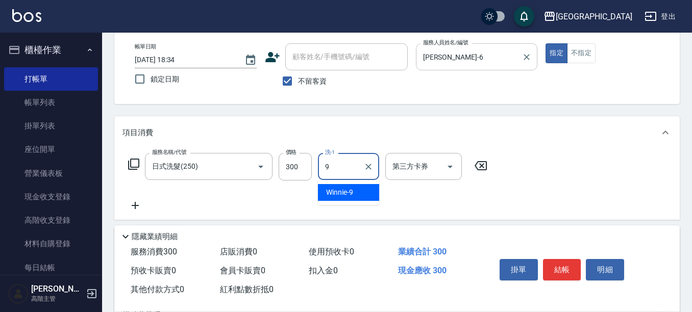
type input "Winnie-9"
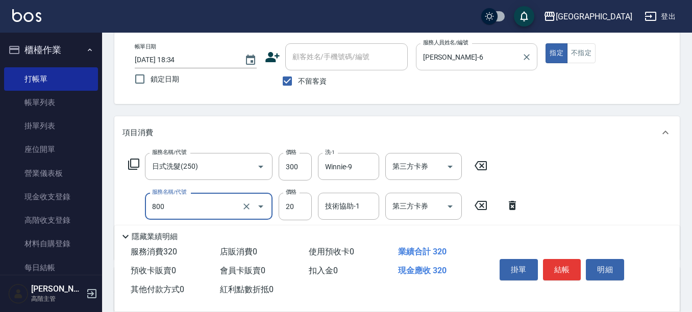
type input "潤絲精(800)"
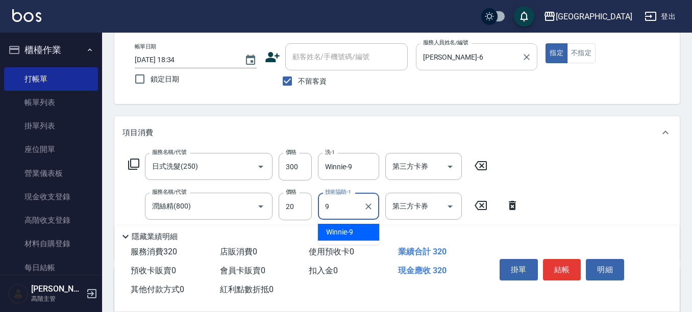
type input "Winnie-9"
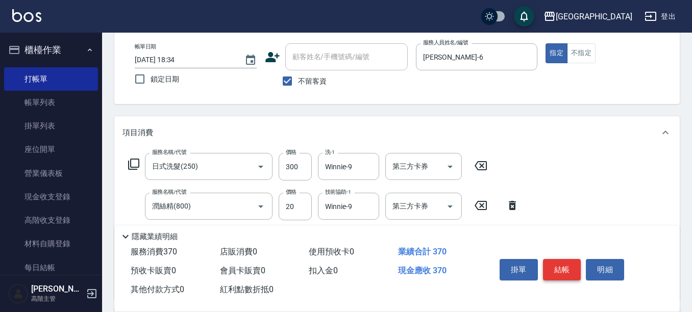
type input "勞水(802)"
click at [572, 265] on button "結帳" at bounding box center [562, 269] width 38 height 21
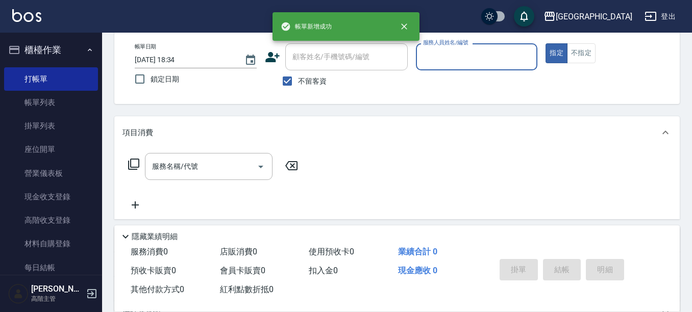
click at [519, 59] on input "服務人員姓名/編號" at bounding box center [476, 57] width 113 height 18
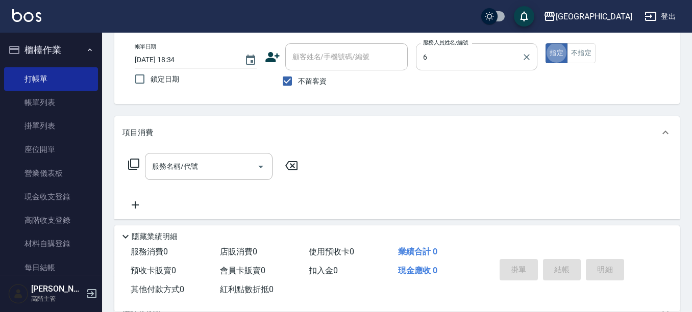
type input "[PERSON_NAME]-6"
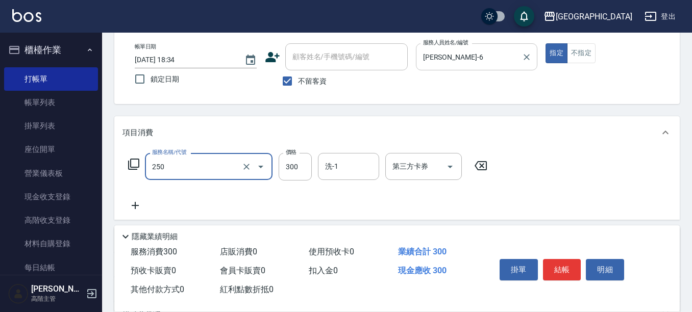
type input "日式洗髮(250)"
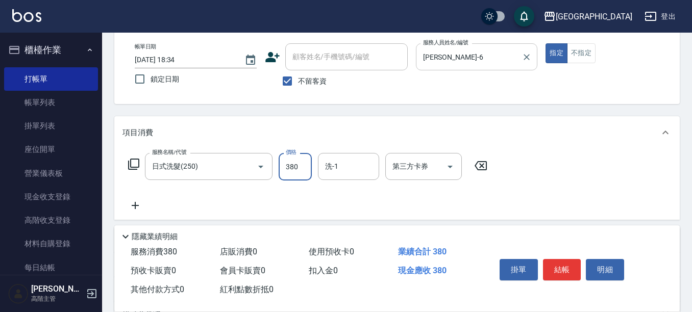
type input "380"
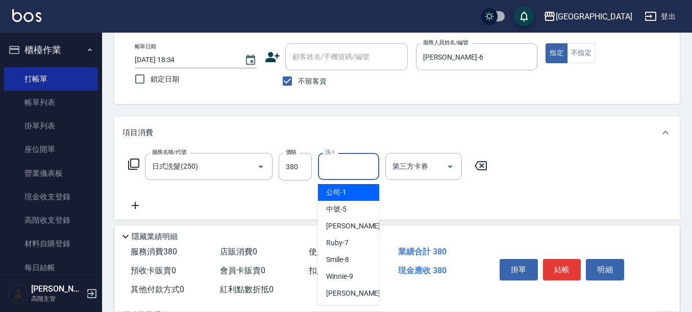
click at [355, 161] on input "洗-1" at bounding box center [348, 167] width 52 height 18
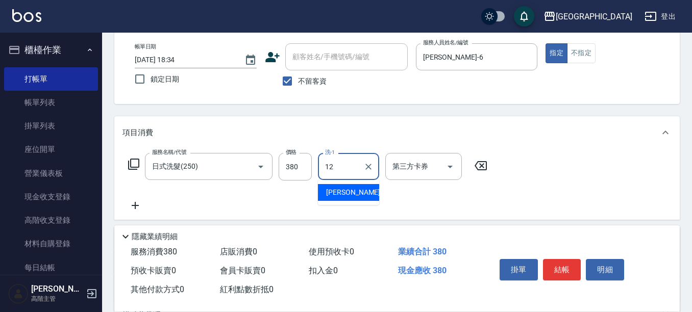
type input "[PERSON_NAME]-12"
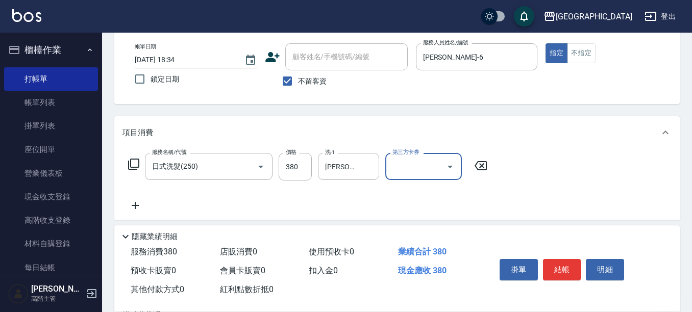
click at [569, 260] on button "結帳" at bounding box center [562, 269] width 38 height 21
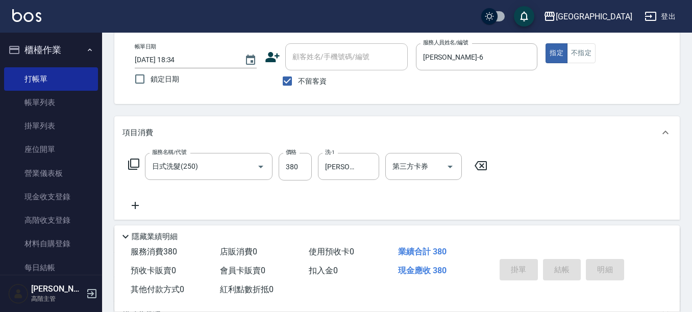
type input "[DATE] 18:35"
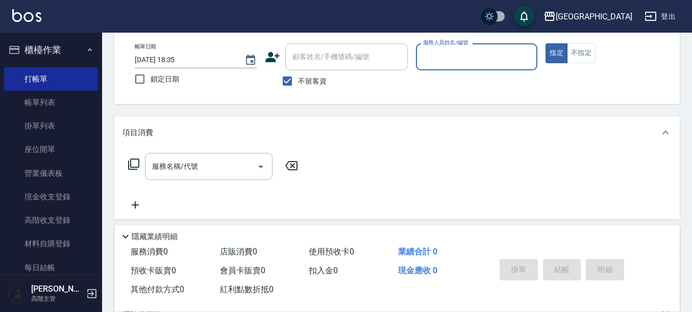
click at [448, 60] on input "服務人員姓名/編號" at bounding box center [476, 57] width 113 height 18
type input "[PERSON_NAME]-6"
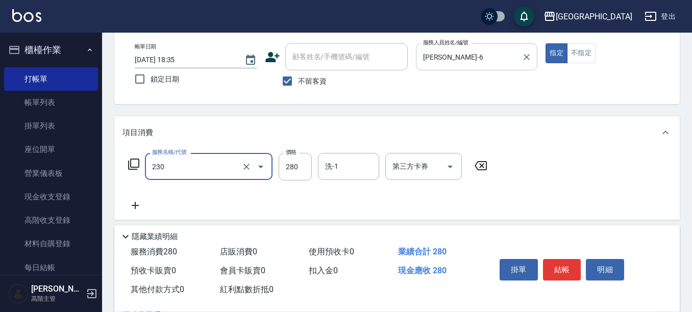
type input "洗髮卡(抵)(230)"
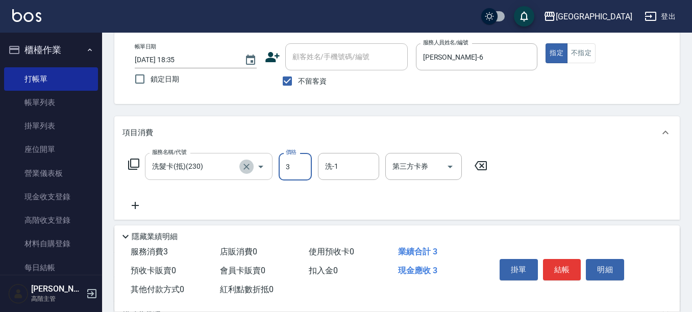
click at [245, 166] on icon "Clear" at bounding box center [246, 167] width 10 height 10
type input "3"
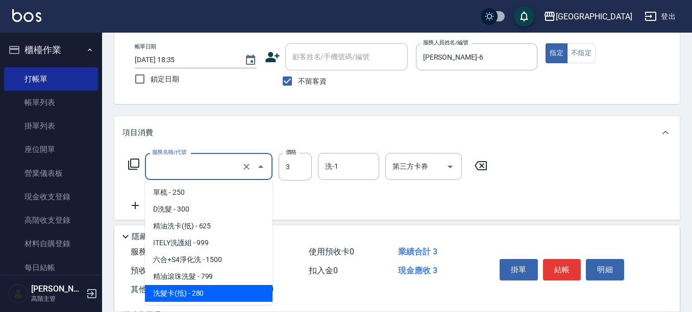
click at [206, 173] on input "服務名稱/代號" at bounding box center [194, 167] width 90 height 18
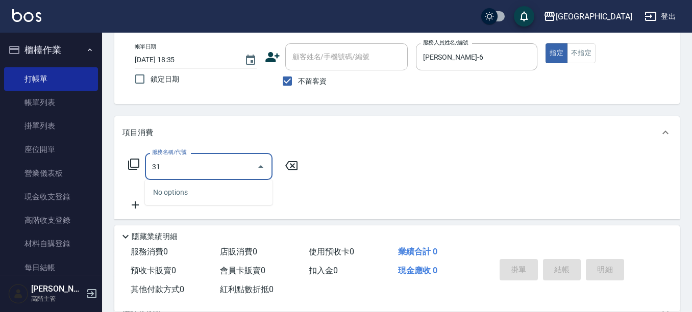
type input "3"
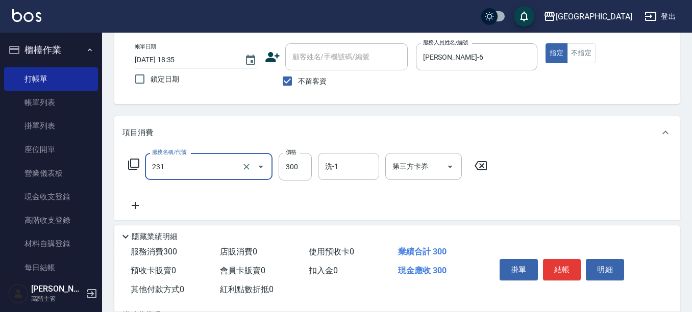
type input "洗髮(抵)300(231)"
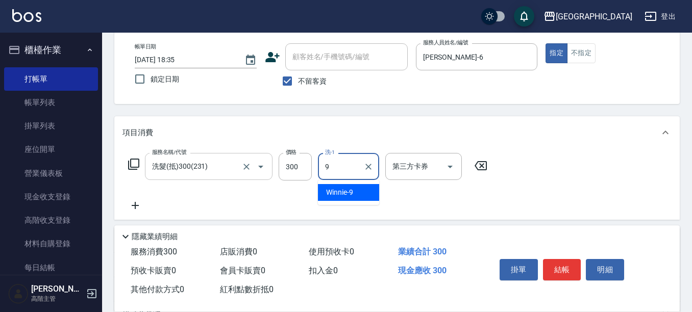
type input "Winnie-9"
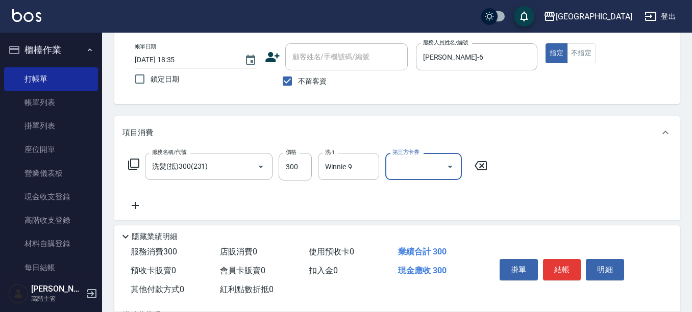
click at [399, 160] on input "第三方卡券" at bounding box center [416, 167] width 52 height 18
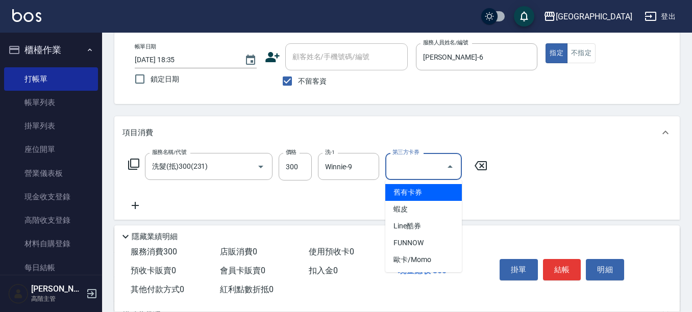
drag, startPoint x: 415, startPoint y: 192, endPoint x: 409, endPoint y: 201, distance: 11.5
click at [414, 192] on span "舊有卡券" at bounding box center [423, 192] width 77 height 17
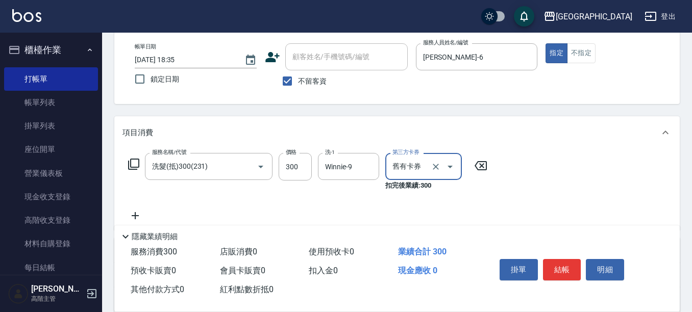
type input "舊有卡券"
click at [566, 259] on button "結帳" at bounding box center [562, 269] width 38 height 21
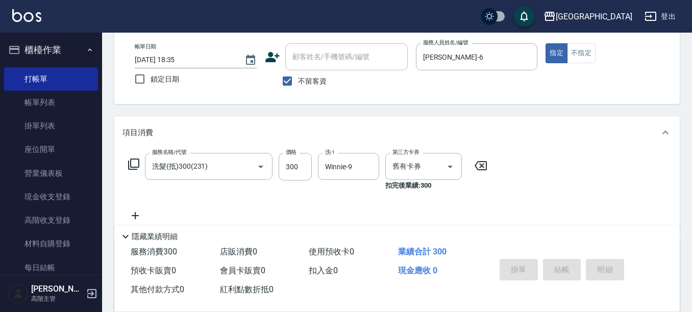
type input "[DATE] 18:37"
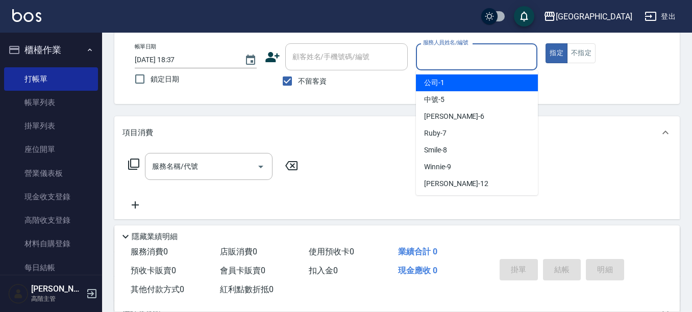
click at [470, 52] on input "服務人員姓名/編號" at bounding box center [476, 57] width 113 height 18
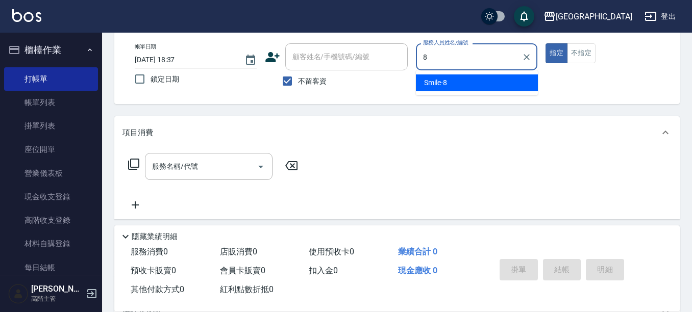
type input "Smile-8"
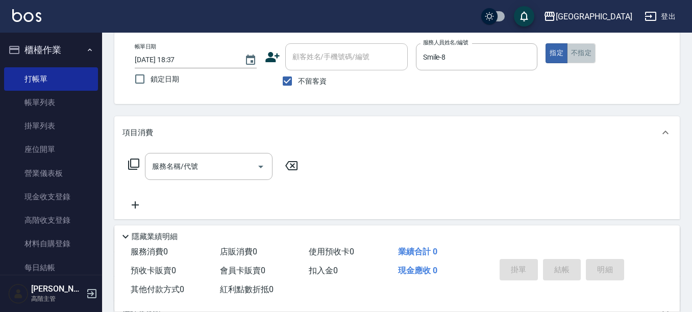
click at [582, 55] on button "不指定" at bounding box center [581, 53] width 29 height 20
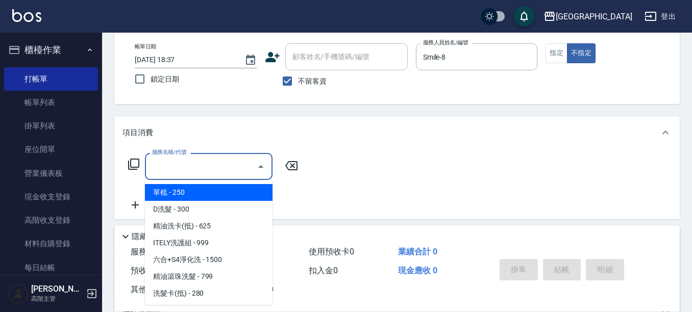
click at [218, 159] on input "服務名稱/代號" at bounding box center [200, 167] width 103 height 18
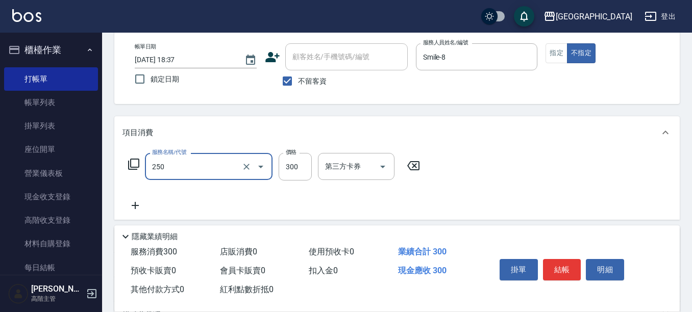
type input "日式洗髮(250)"
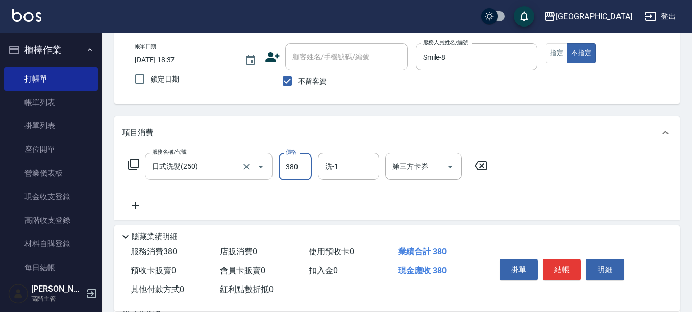
type input "380"
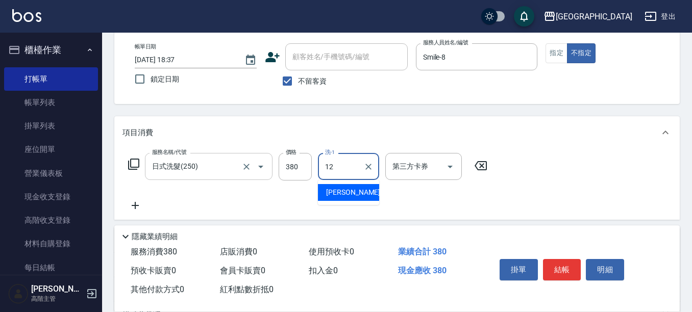
type input "[PERSON_NAME]-12"
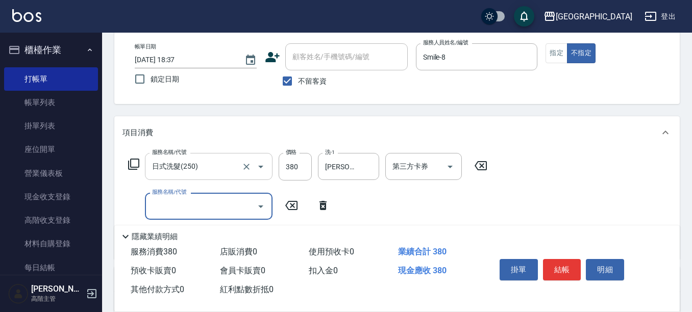
type input "9"
type input "潤絲精(800)"
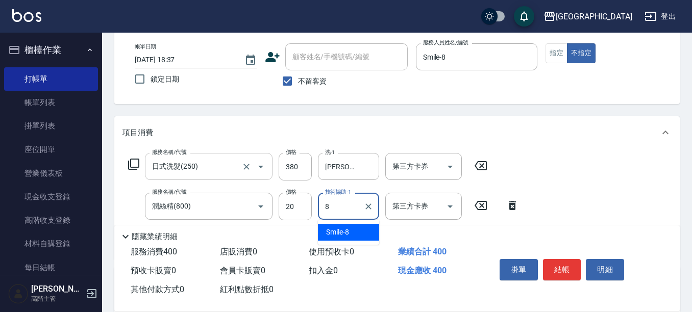
type input "Smile-8"
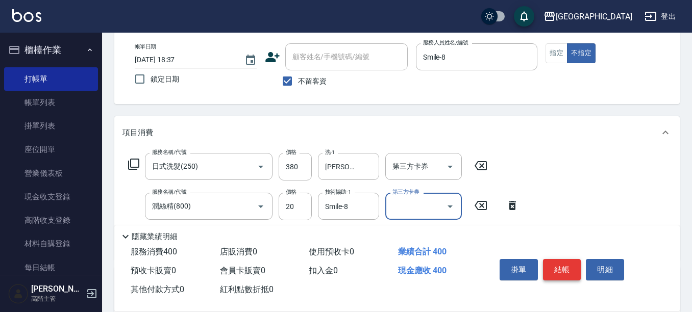
click at [566, 264] on button "結帳" at bounding box center [562, 269] width 38 height 21
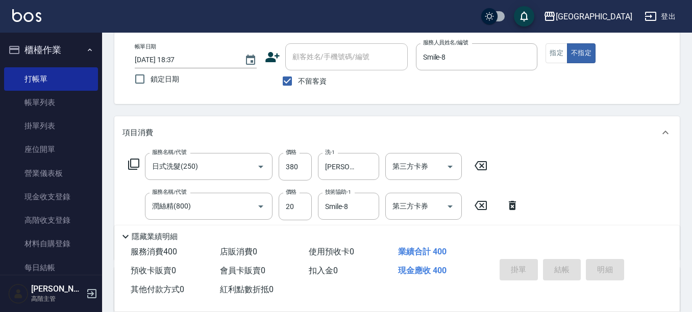
type input "[DATE] 18:38"
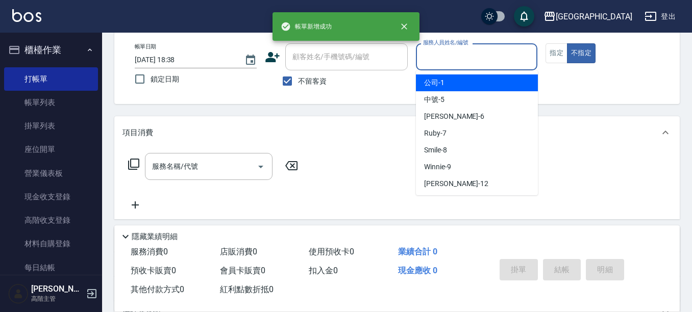
click at [487, 53] on input "服務人員姓名/編號" at bounding box center [476, 57] width 113 height 18
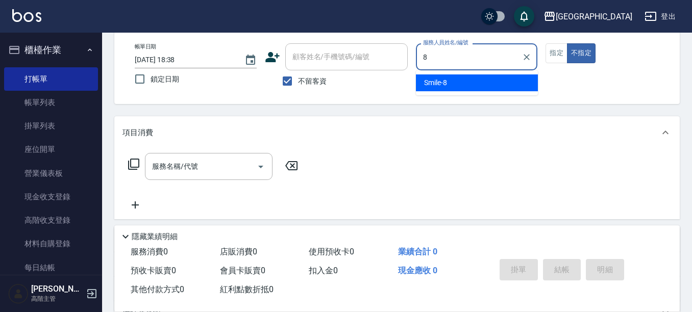
type input "Smile-8"
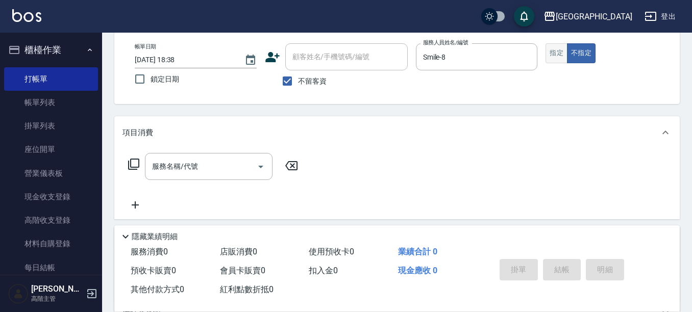
click at [552, 53] on button "指定" at bounding box center [556, 53] width 22 height 20
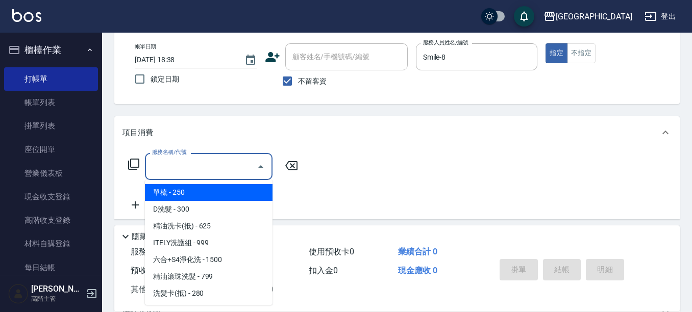
click at [192, 164] on input "服務名稱/代號" at bounding box center [200, 167] width 103 height 18
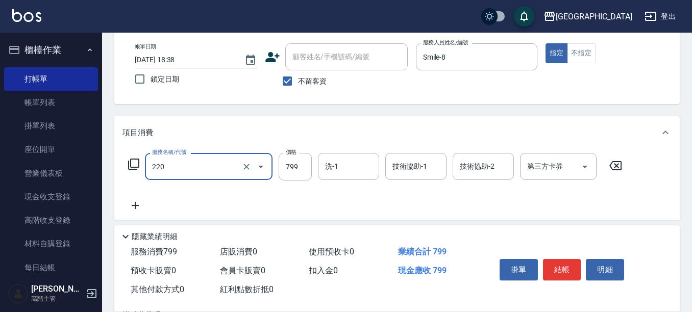
type input "精油滾珠洗髮(220)"
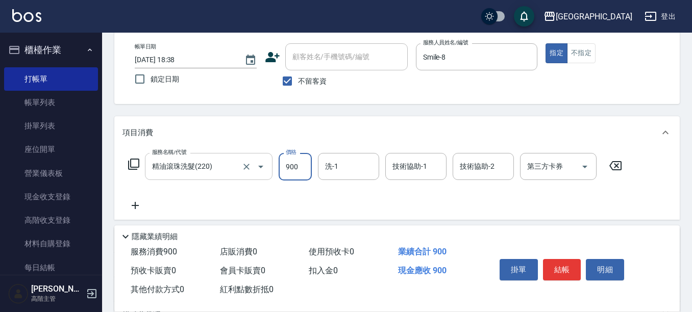
type input "900"
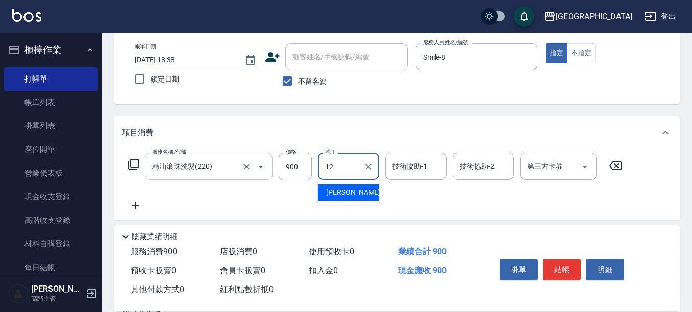
type input "[PERSON_NAME]-12"
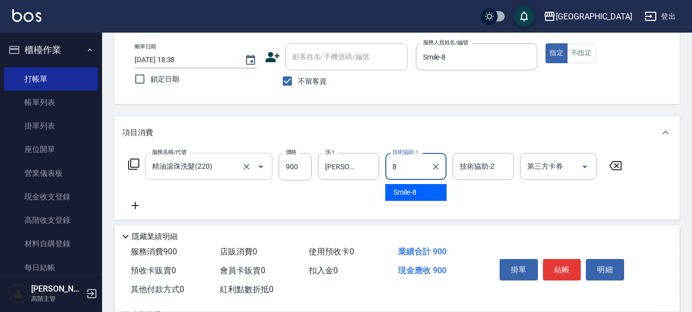
type input "Smile-8"
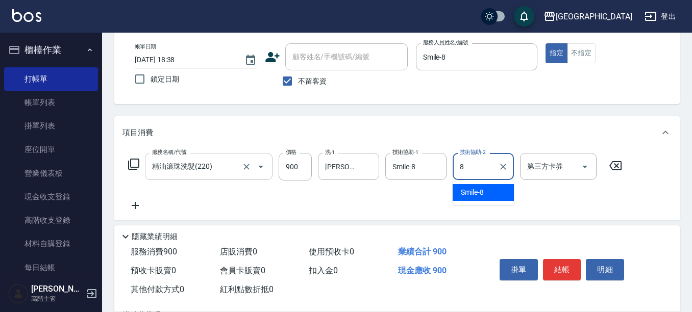
type input "Smile-8"
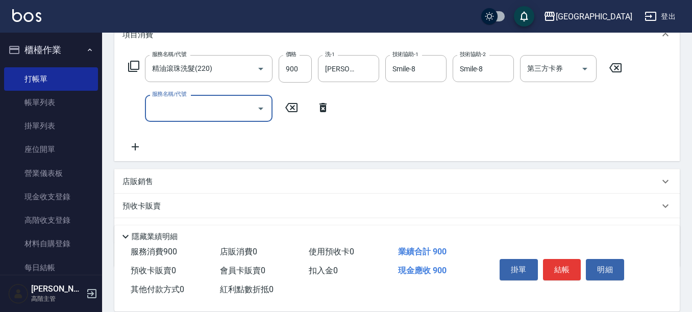
scroll to position [153, 0]
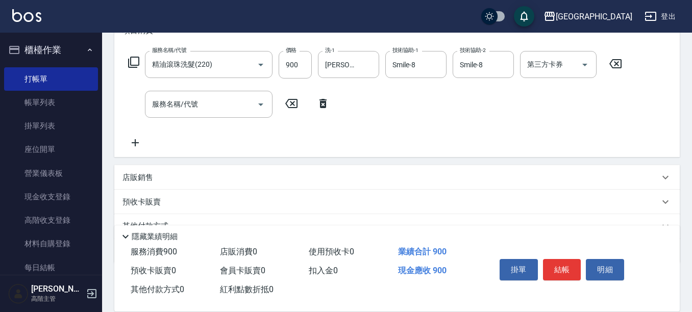
click at [141, 177] on p "店販銷售" at bounding box center [137, 177] width 31 height 11
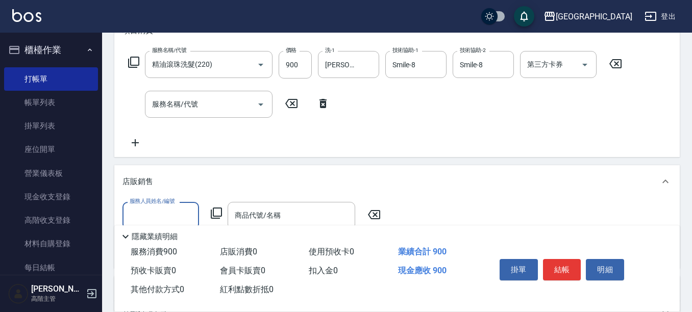
scroll to position [0, 0]
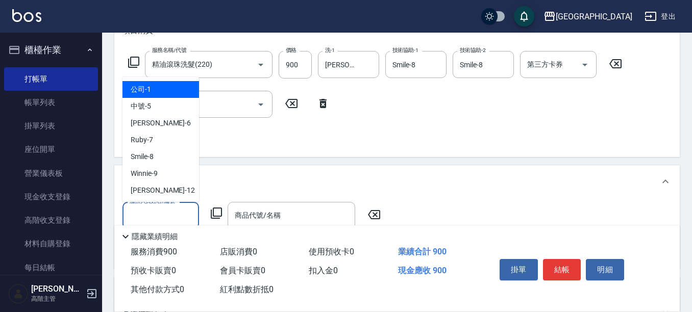
click at [168, 213] on input "服務人員姓名/編號" at bounding box center [160, 216] width 67 height 18
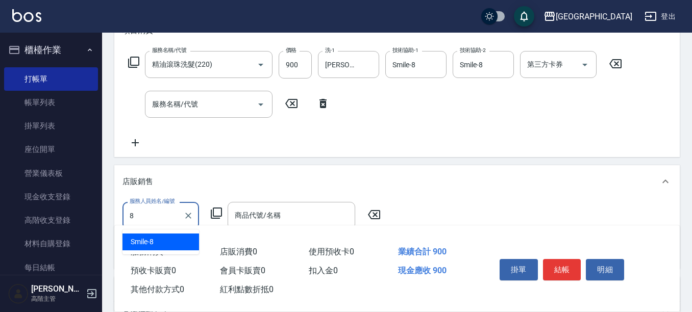
type input "Smile-8"
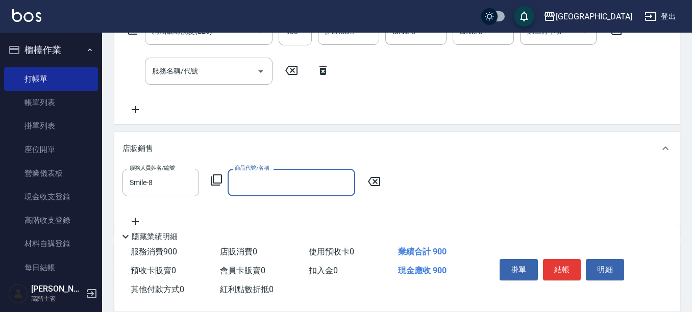
scroll to position [204, 0]
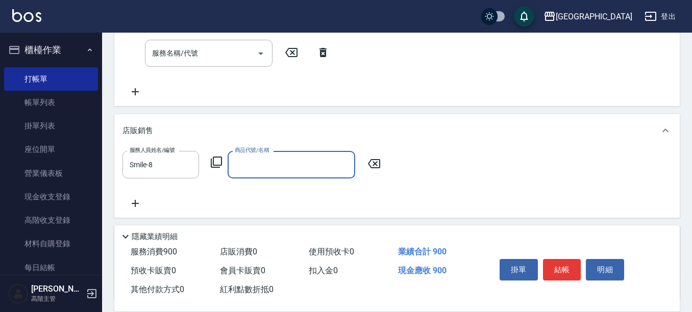
click at [251, 162] on input "商品代號/名稱" at bounding box center [291, 165] width 118 height 18
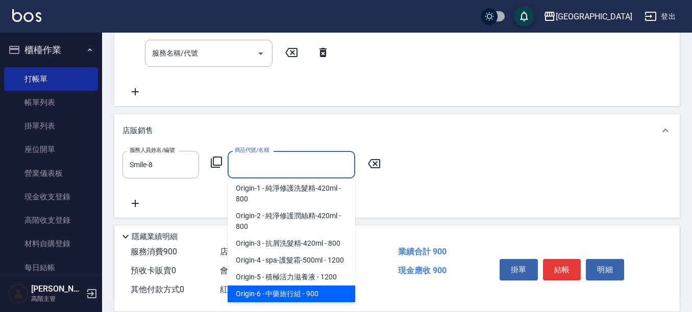
scroll to position [2049, 0]
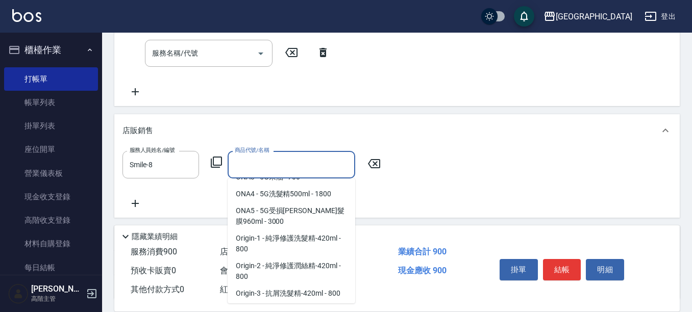
click at [311, 152] on span "ONA1 - 火山果精脂油系列 - 300" at bounding box center [292, 143] width 128 height 17
type input "火山果精脂油系列"
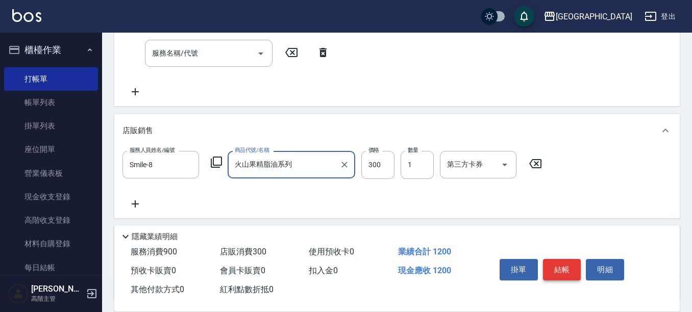
click at [564, 264] on button "結帳" at bounding box center [562, 269] width 38 height 21
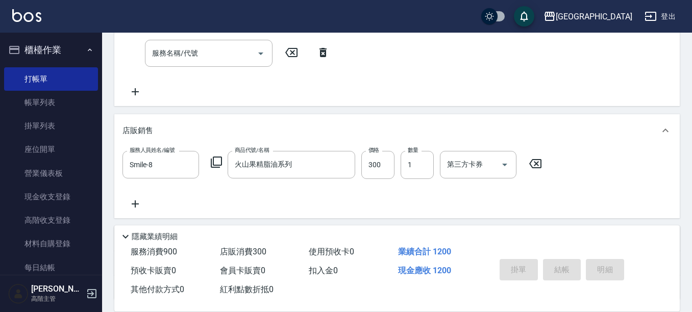
type input "[DATE] 18:39"
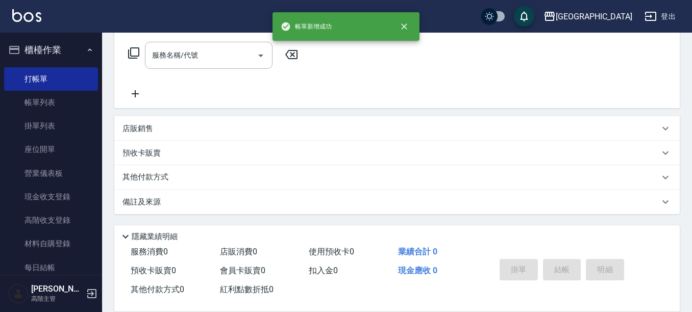
scroll to position [0, 0]
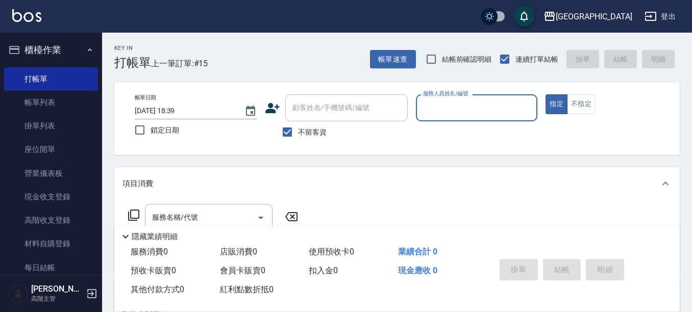
click at [463, 107] on input "服務人員姓名/編號" at bounding box center [476, 108] width 113 height 18
type input "Winnie-9"
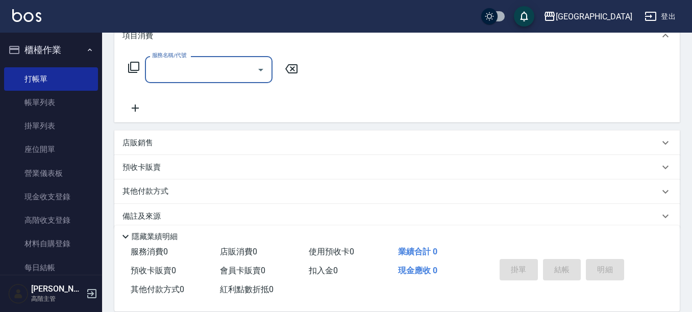
scroll to position [153, 0]
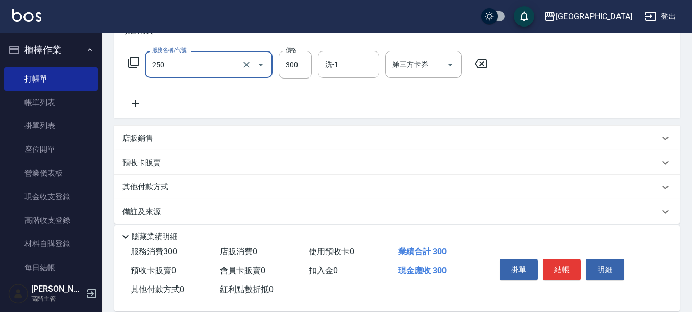
type input "日式洗髮(250)"
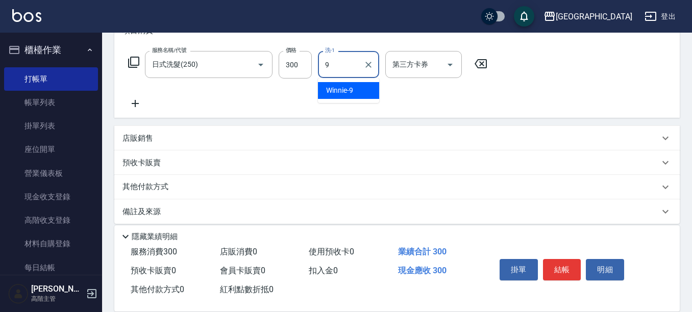
type input "Winnie-9"
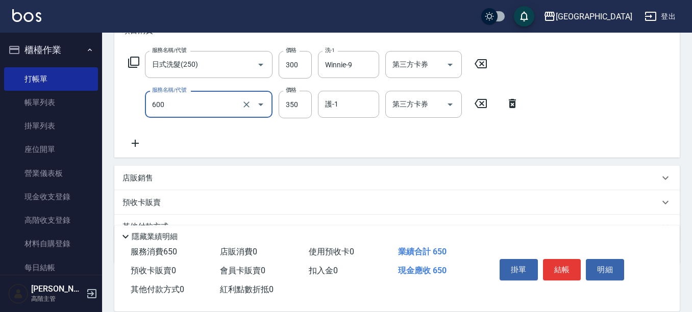
type input "護髮 (自備）(600)"
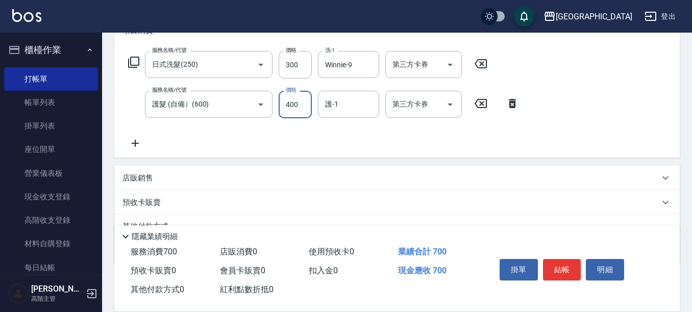
type input "400"
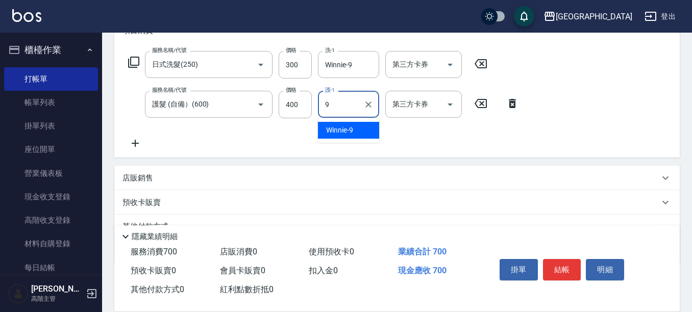
type input "Winnie-9"
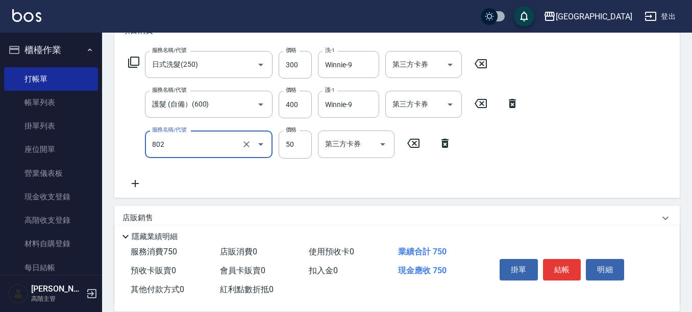
type input "勞水(802)"
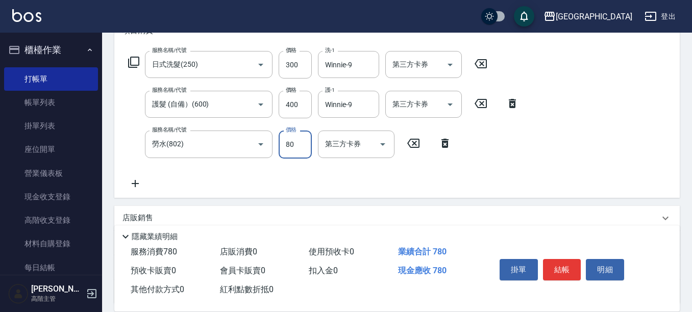
type input "80"
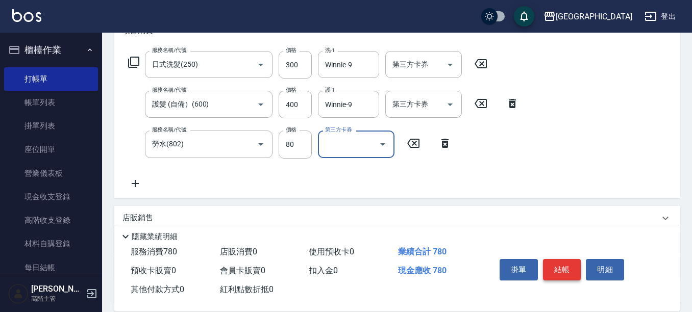
click at [545, 262] on button "結帳" at bounding box center [562, 269] width 38 height 21
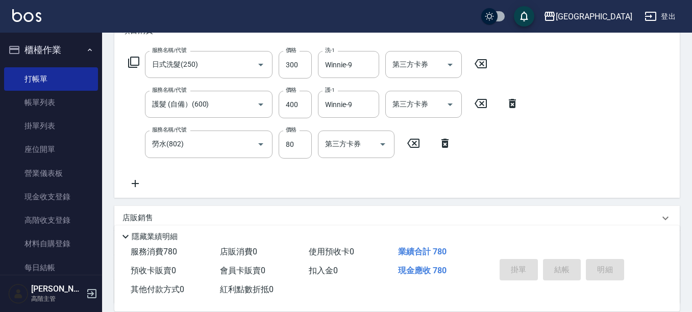
type input "[DATE] 18:40"
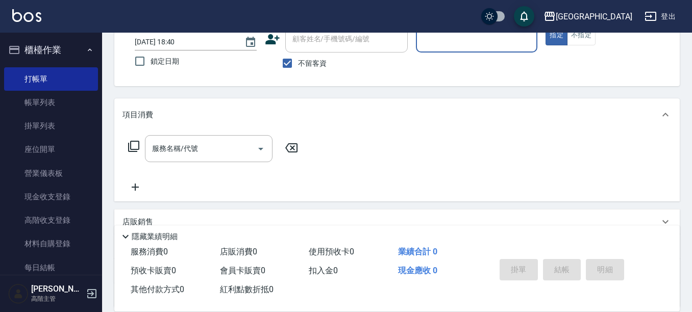
scroll to position [51, 0]
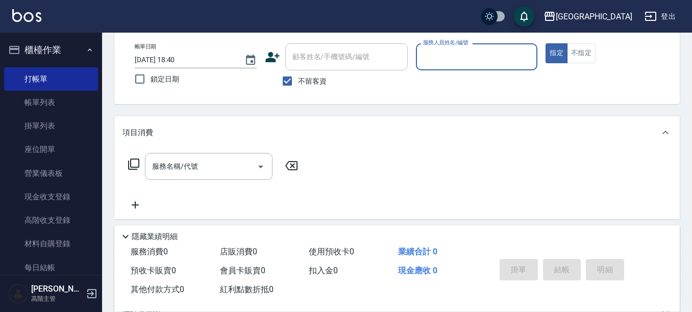
click at [466, 51] on input "服務人員姓名/編號" at bounding box center [476, 57] width 113 height 18
type input "[PERSON_NAME]-6"
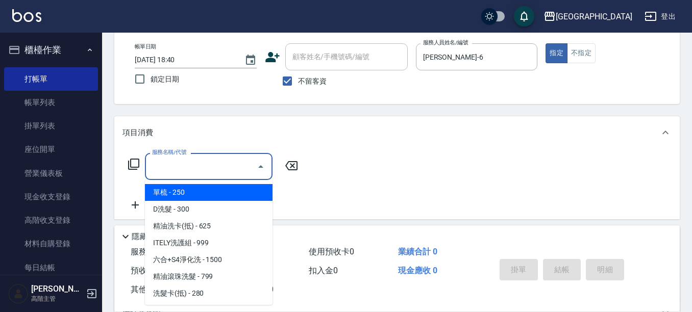
click at [188, 166] on input "服務名稱/代號" at bounding box center [200, 167] width 103 height 18
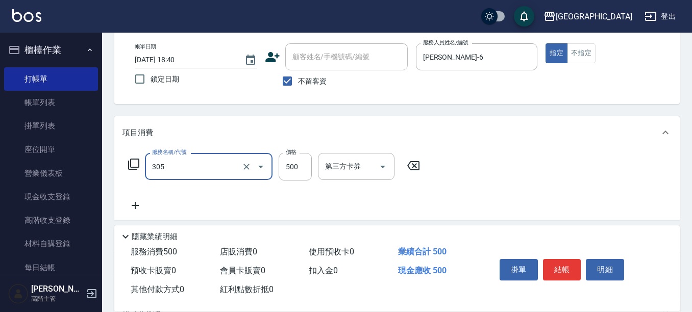
type input "剪髮500(305)"
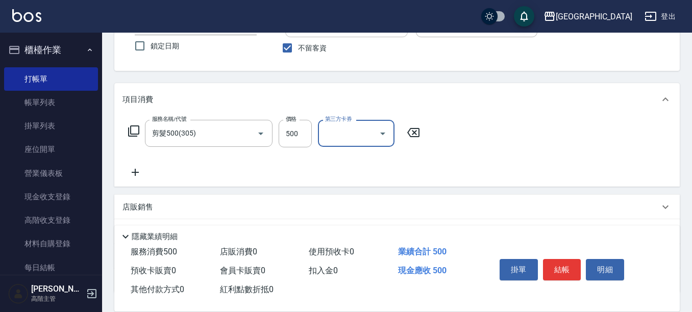
scroll to position [102, 0]
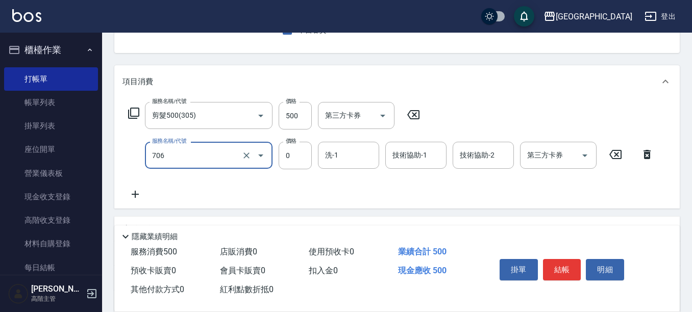
type input "中藥卡(一次)0(706)"
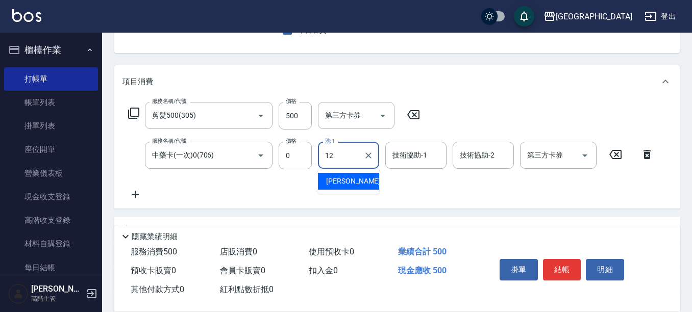
type input "[PERSON_NAME]-12"
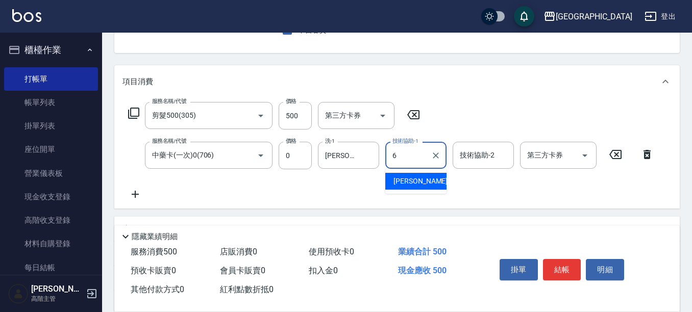
type input "[PERSON_NAME]-6"
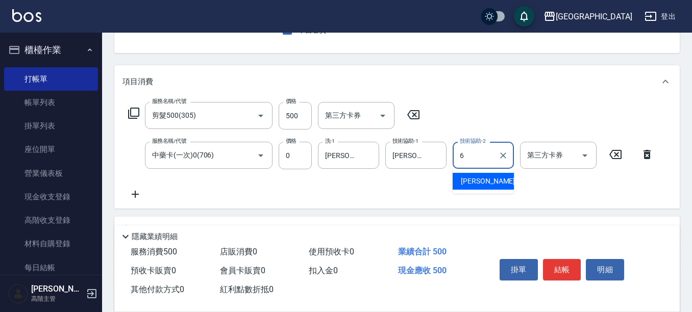
type input "[PERSON_NAME]-6"
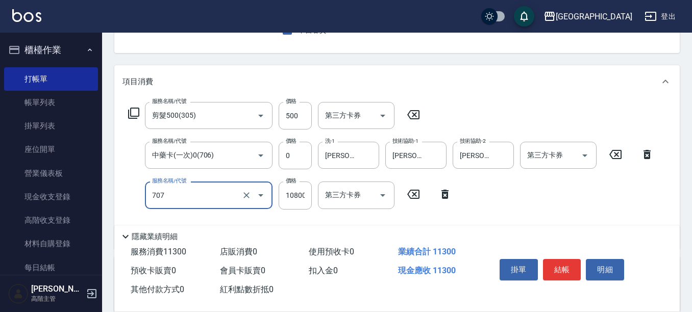
type input "中藥卡6送1入帳(設計師自備)10800(707)"
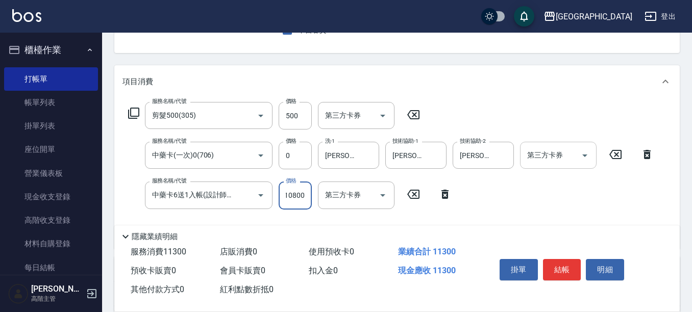
click at [544, 160] on input "第三方卡券" at bounding box center [550, 155] width 52 height 18
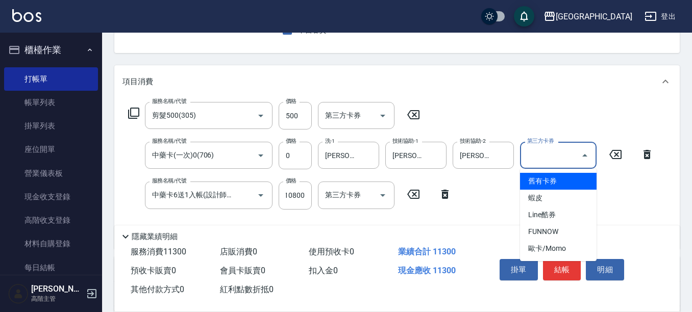
scroll to position [0, 0]
click at [561, 183] on span "舊有卡券" at bounding box center [558, 181] width 77 height 17
type input "舊有卡券"
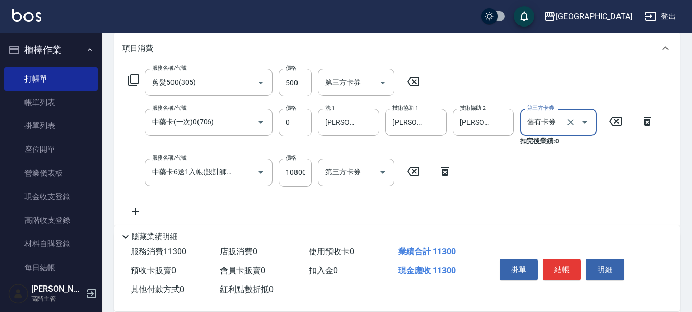
scroll to position [153, 0]
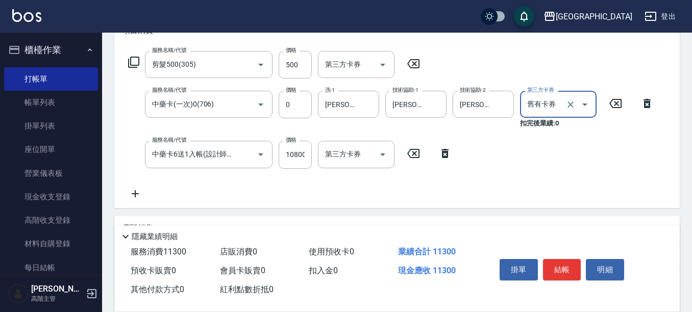
click at [559, 264] on button "結帳" at bounding box center [562, 269] width 38 height 21
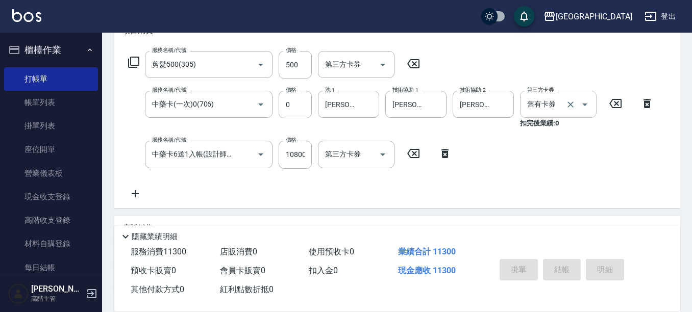
type input "[DATE] 18:48"
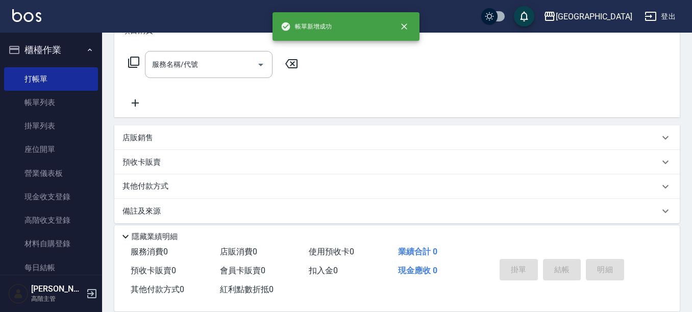
scroll to position [0, 0]
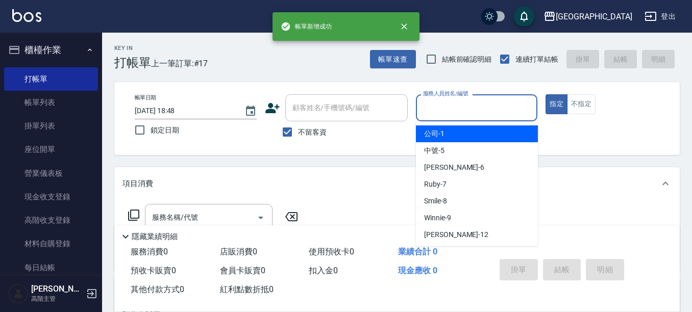
click at [501, 108] on input "服務人員姓名/編號" at bounding box center [476, 108] width 113 height 18
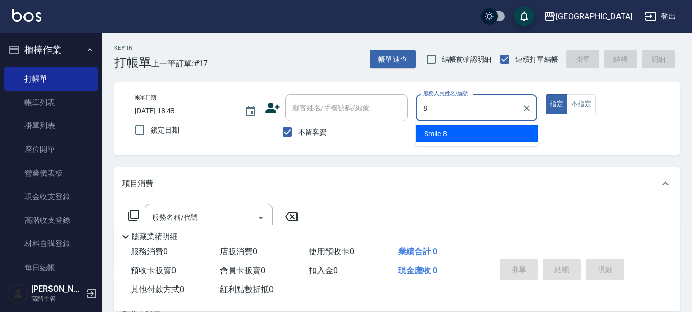
type input "Smile-8"
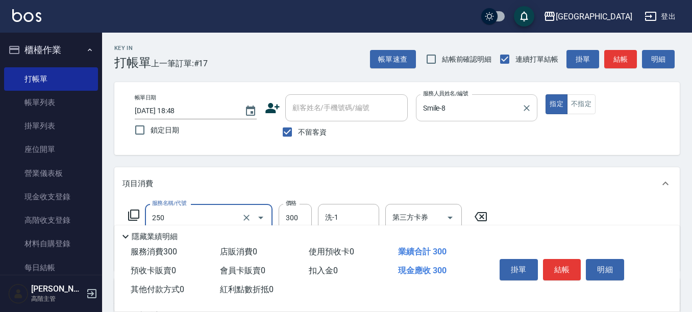
type input "日式洗髮(250)"
type input "380"
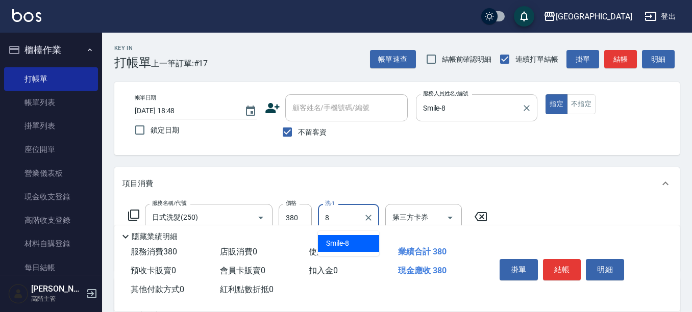
type input "Smile-8"
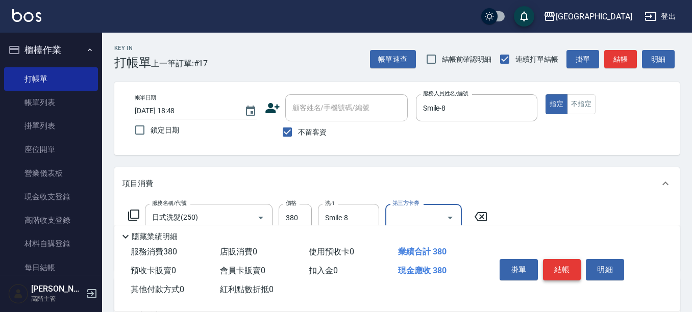
click at [564, 266] on button "結帳" at bounding box center [562, 269] width 38 height 21
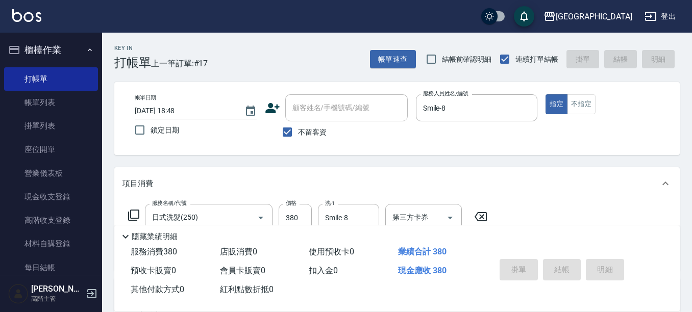
type input "[DATE] 18:49"
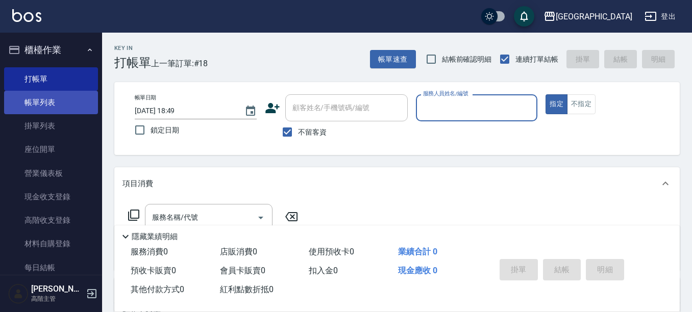
click at [48, 98] on link "帳單列表" at bounding box center [51, 102] width 94 height 23
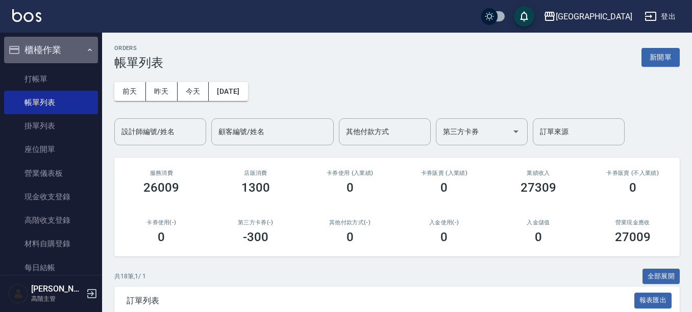
click at [71, 49] on button "櫃檯作業" at bounding box center [51, 50] width 94 height 27
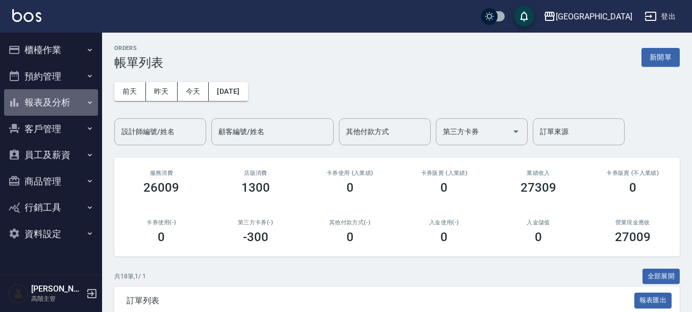
click at [66, 104] on button "報表及分析" at bounding box center [51, 102] width 94 height 27
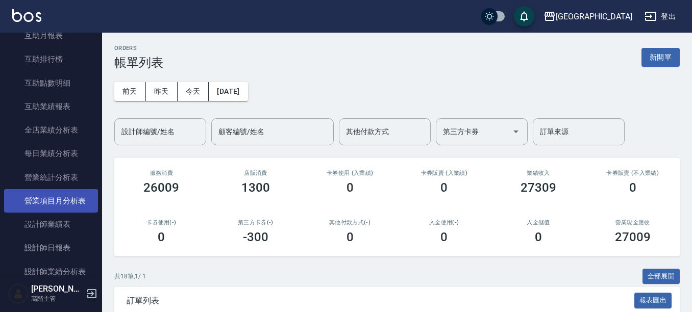
scroll to position [255, 0]
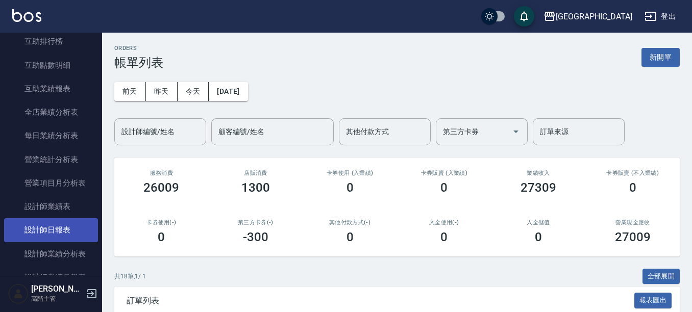
click at [63, 232] on link "設計師日報表" at bounding box center [51, 229] width 94 height 23
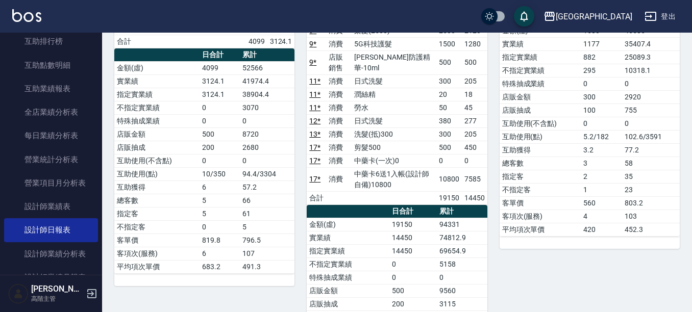
scroll to position [204, 0]
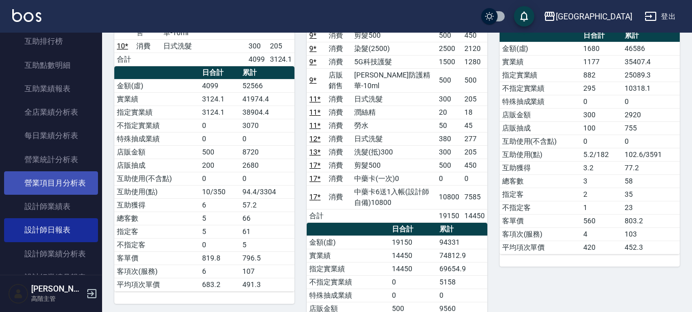
drag, startPoint x: 71, startPoint y: 210, endPoint x: 80, endPoint y: 184, distance: 26.9
click at [71, 209] on link "設計師業績表" at bounding box center [51, 206] width 94 height 23
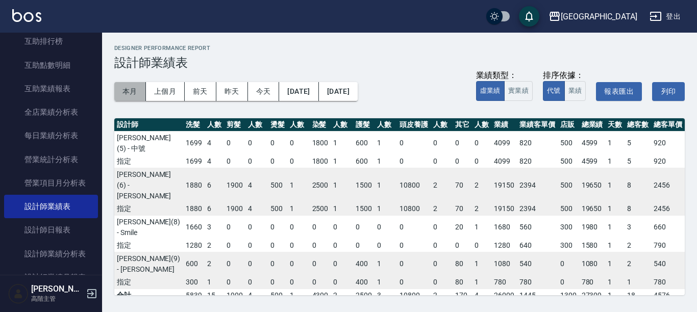
click at [124, 92] on button "本月" at bounding box center [130, 91] width 32 height 19
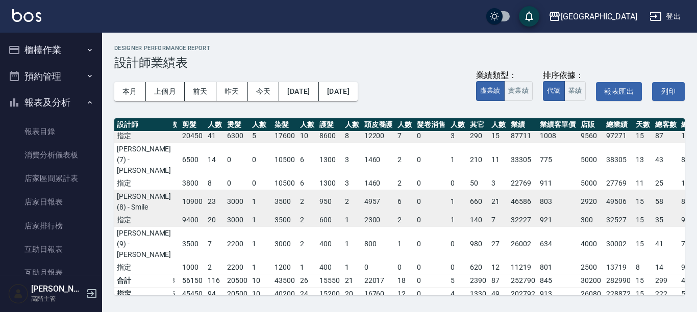
drag, startPoint x: 37, startPoint y: 103, endPoint x: 40, endPoint y: 95, distance: 7.8
click at [37, 103] on button "報表及分析" at bounding box center [51, 102] width 94 height 27
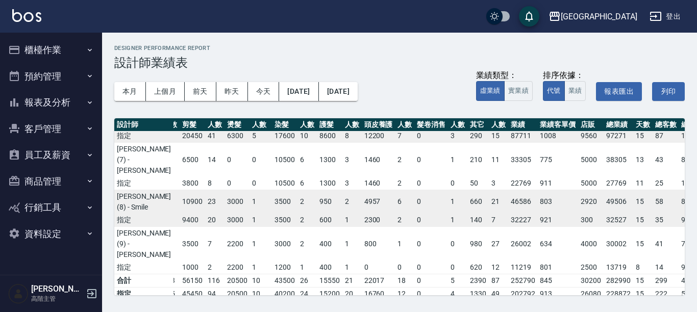
click at [46, 43] on button "櫃檯作業" at bounding box center [51, 50] width 94 height 27
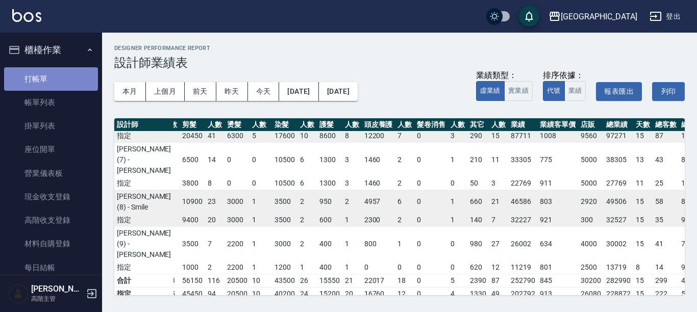
click at [57, 83] on link "打帳單" at bounding box center [51, 78] width 94 height 23
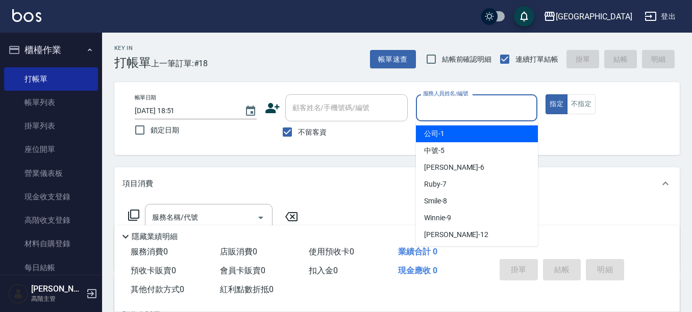
click at [467, 107] on input "服務人員姓名/編號" at bounding box center [476, 108] width 113 height 18
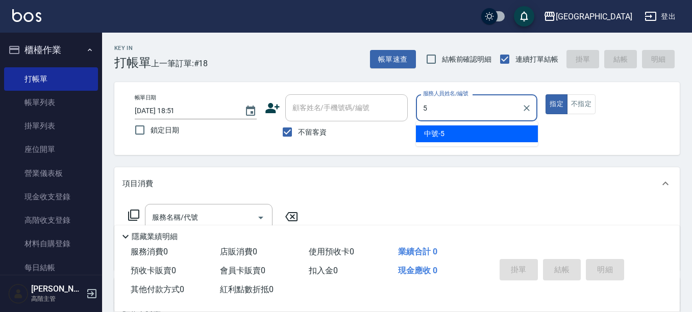
type input "中號-5"
type button "true"
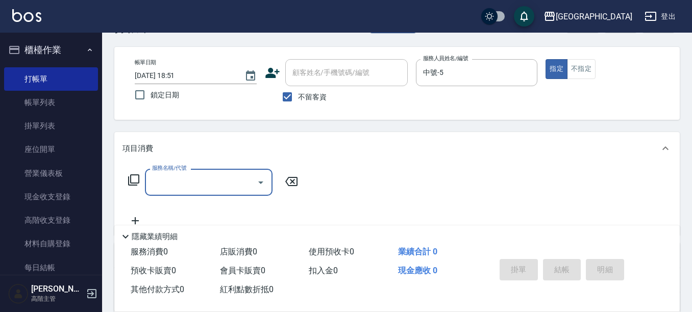
scroll to position [102, 0]
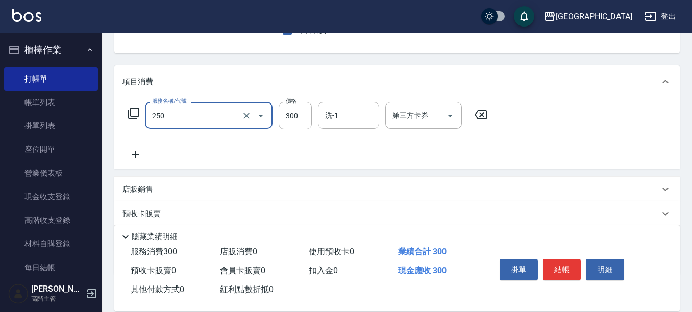
type input "日式洗髮(250)"
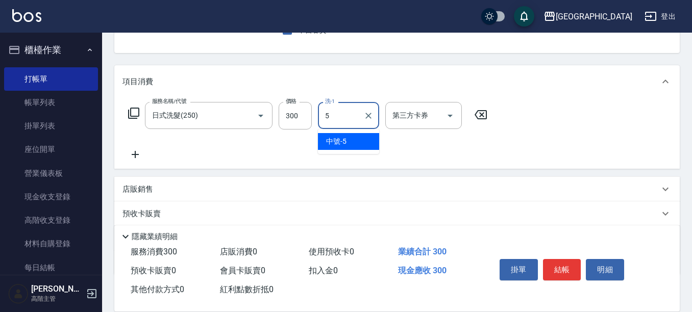
type input "中號-5"
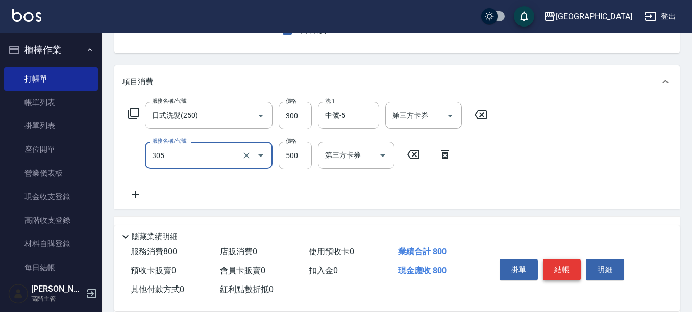
type input "剪髮500(305)"
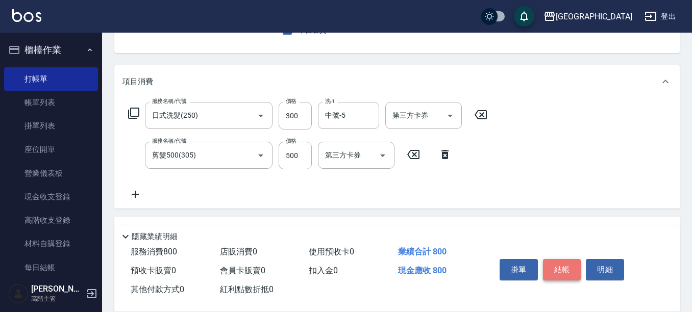
click at [560, 266] on button "結帳" at bounding box center [562, 269] width 38 height 21
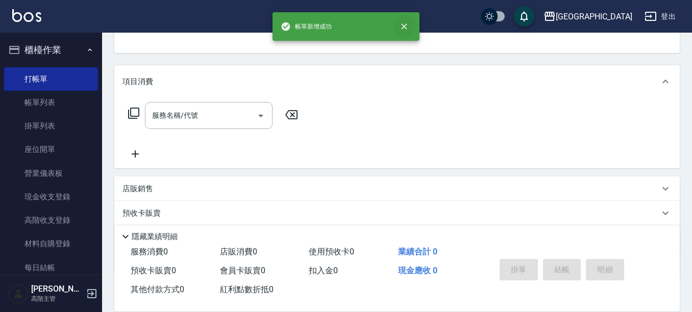
scroll to position [99, 0]
